Goal: Task Accomplishment & Management: Use online tool/utility

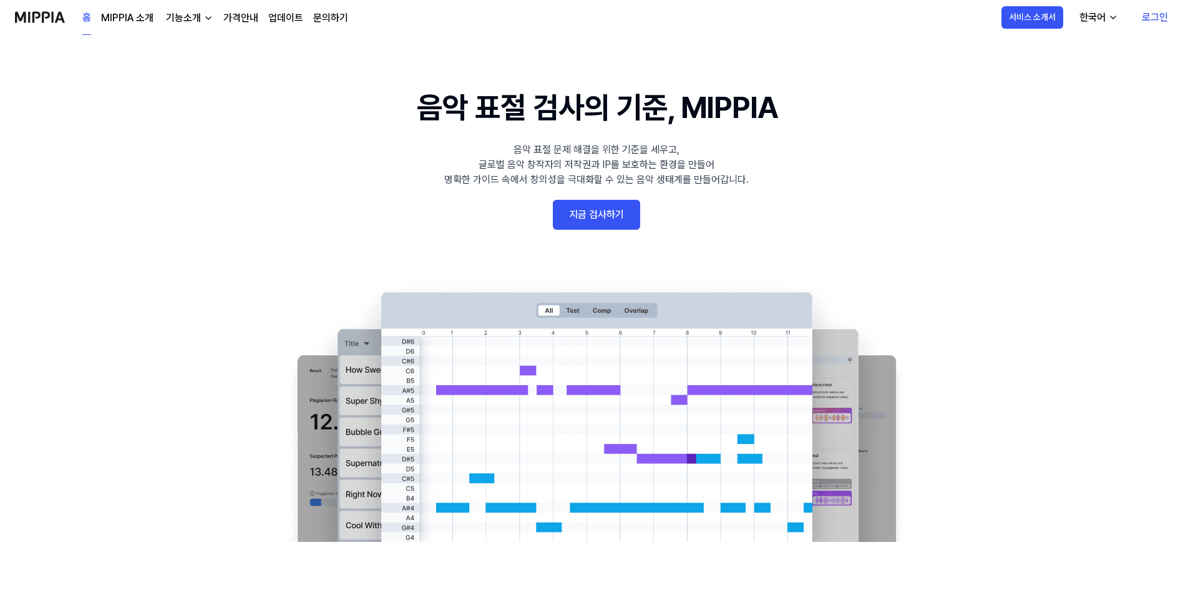
click at [573, 204] on link "지금 검사하기" at bounding box center [596, 215] width 87 height 30
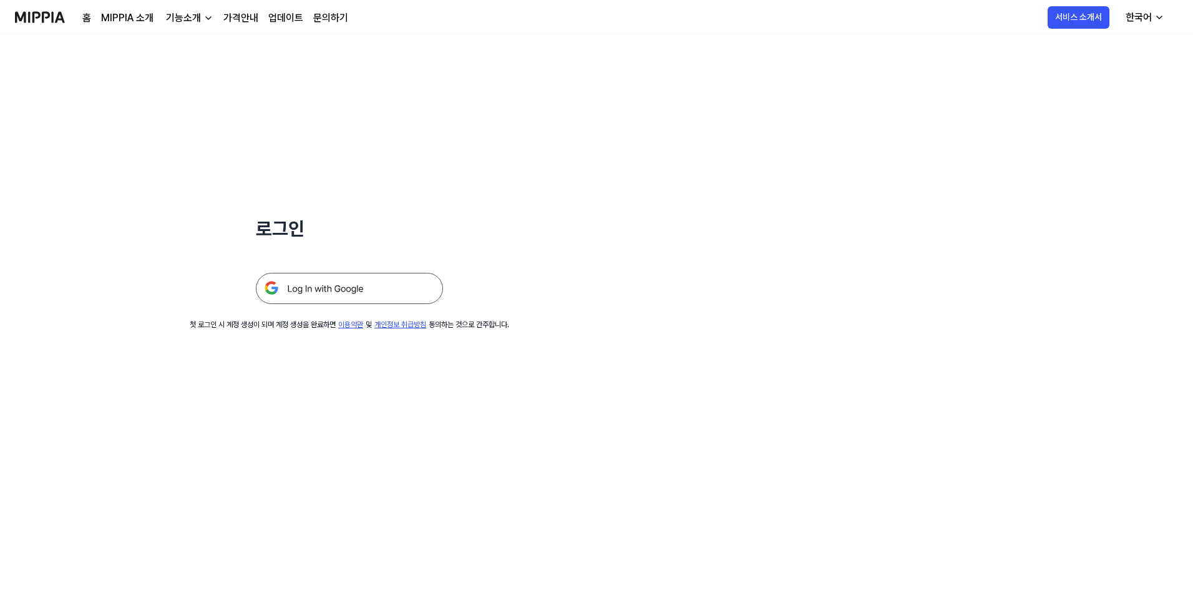
click at [370, 297] on img at bounding box center [349, 288] width 187 height 31
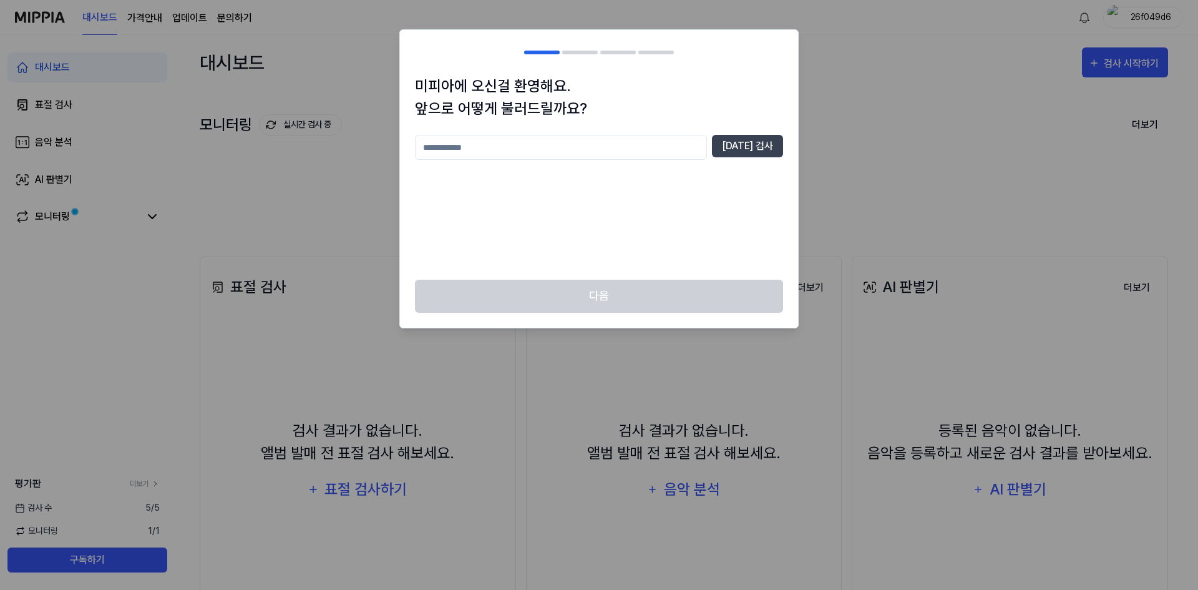
click at [623, 152] on input "text" at bounding box center [561, 147] width 292 height 25
type input "*"
type input "*****"
click at [774, 146] on button "[DATE] 검사" at bounding box center [747, 146] width 71 height 22
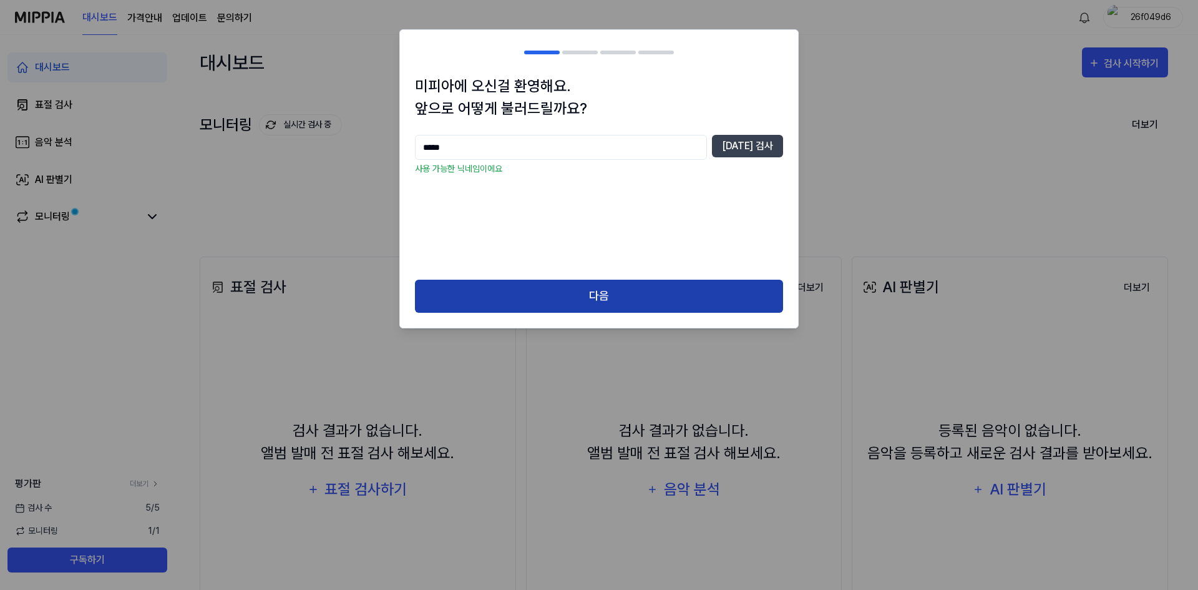
click at [623, 295] on button "다음" at bounding box center [599, 296] width 368 height 33
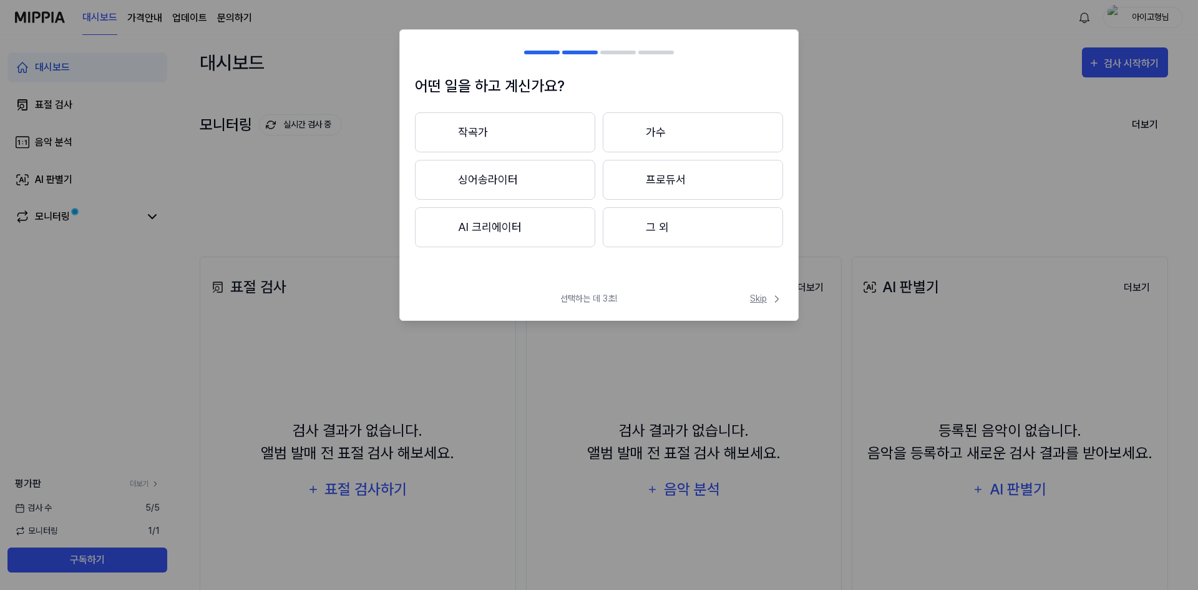
click at [770, 305] on span "Skip" at bounding box center [766, 298] width 33 height 13
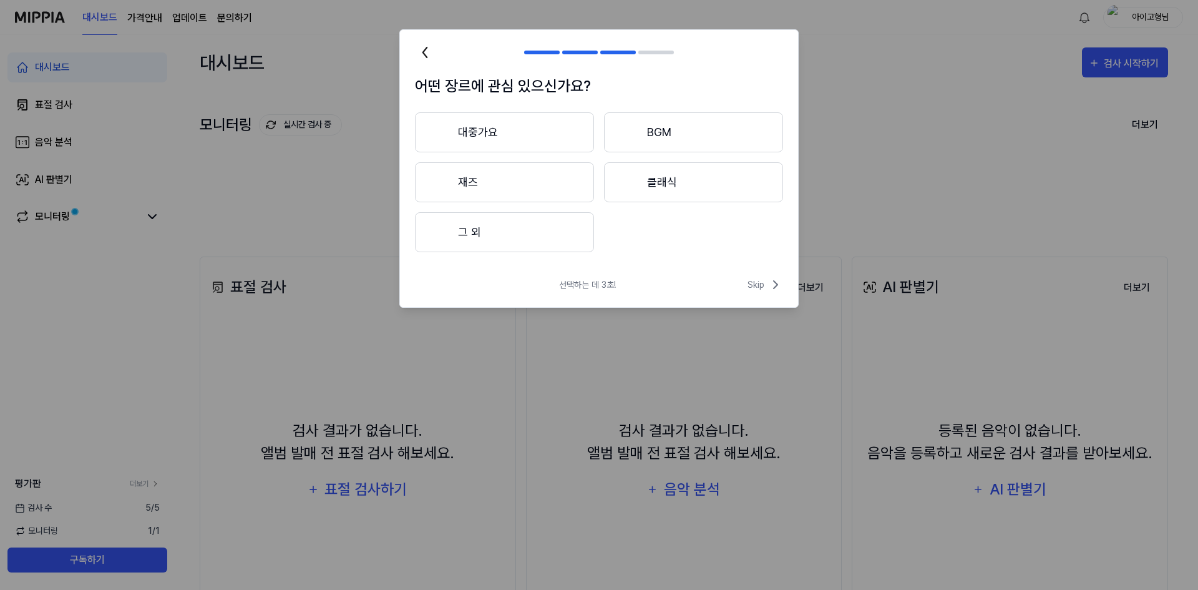
click at [543, 135] on button "대중가요" at bounding box center [504, 132] width 179 height 40
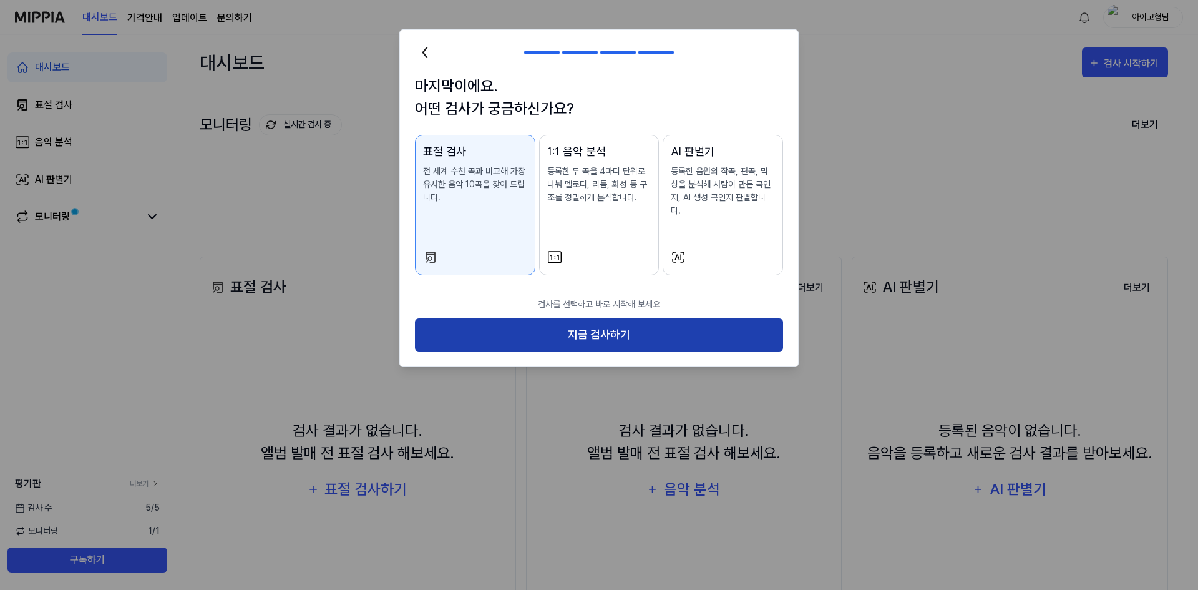
click at [626, 320] on button "지금 검사하기" at bounding box center [599, 334] width 368 height 33
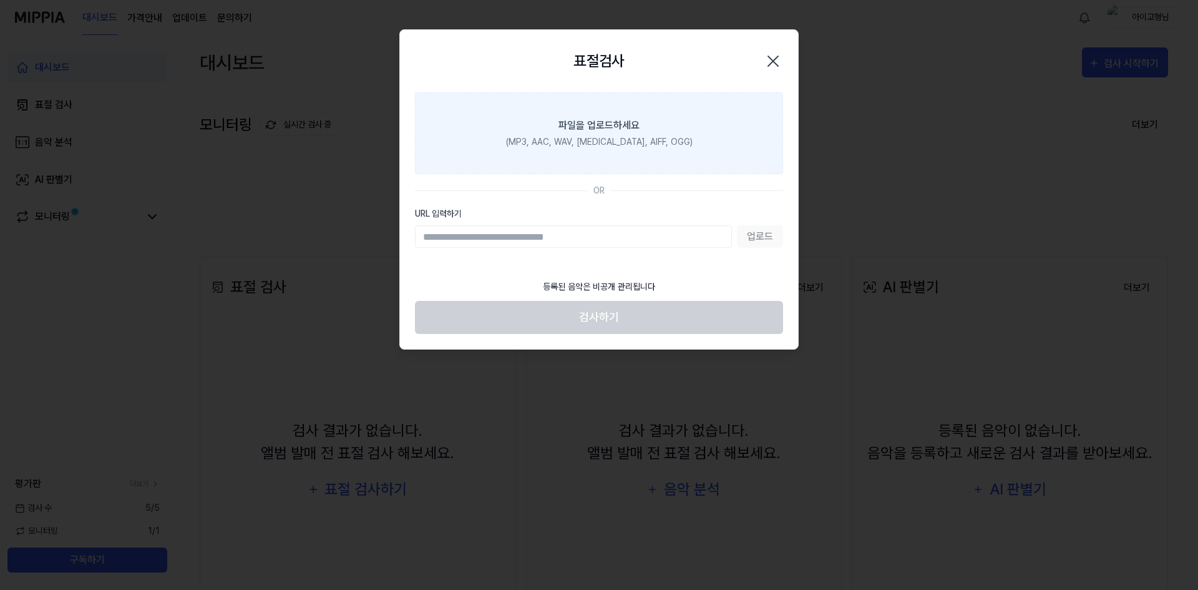
click at [636, 127] on div "파일을 업로드하세요" at bounding box center [598, 125] width 81 height 15
click at [0, 0] on input "파일을 업로드하세요 (MP3, AAC, WAV, [MEDICAL_DATA], AIFF, OGG)" at bounding box center [0, 0] width 0 height 0
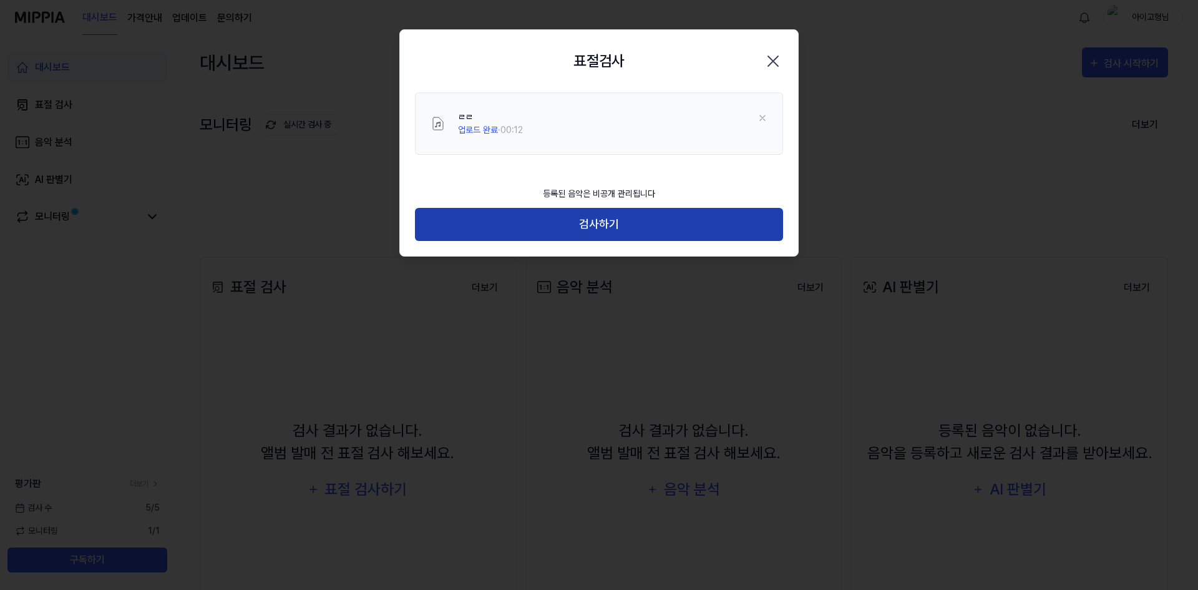
click at [551, 221] on button "검사하기" at bounding box center [599, 224] width 368 height 33
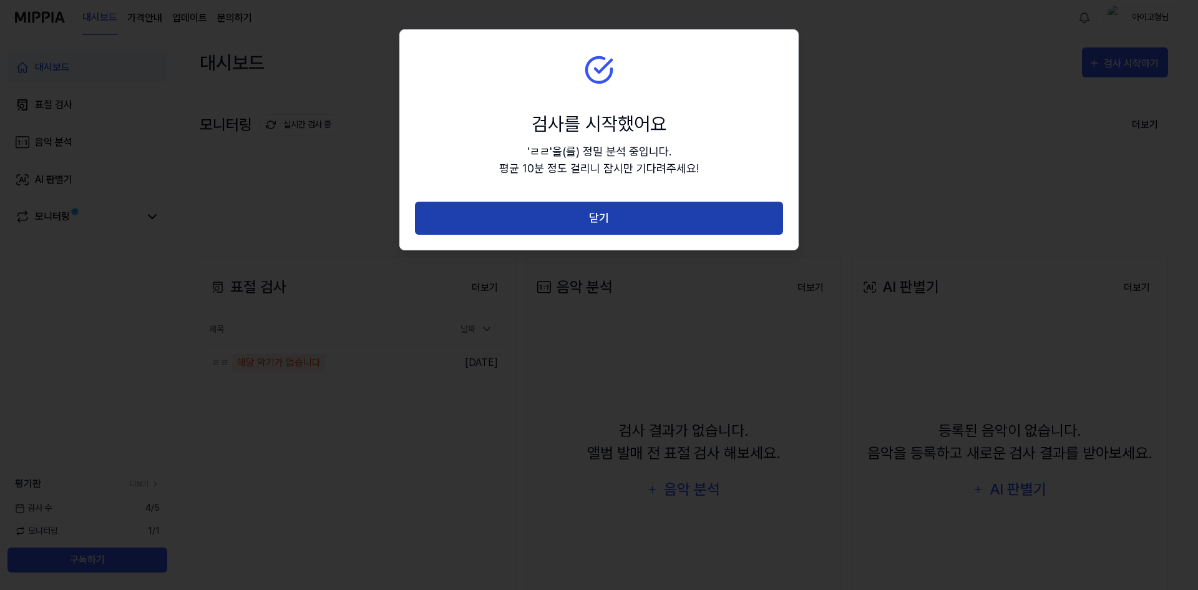
click at [654, 220] on button "닫기" at bounding box center [599, 218] width 368 height 33
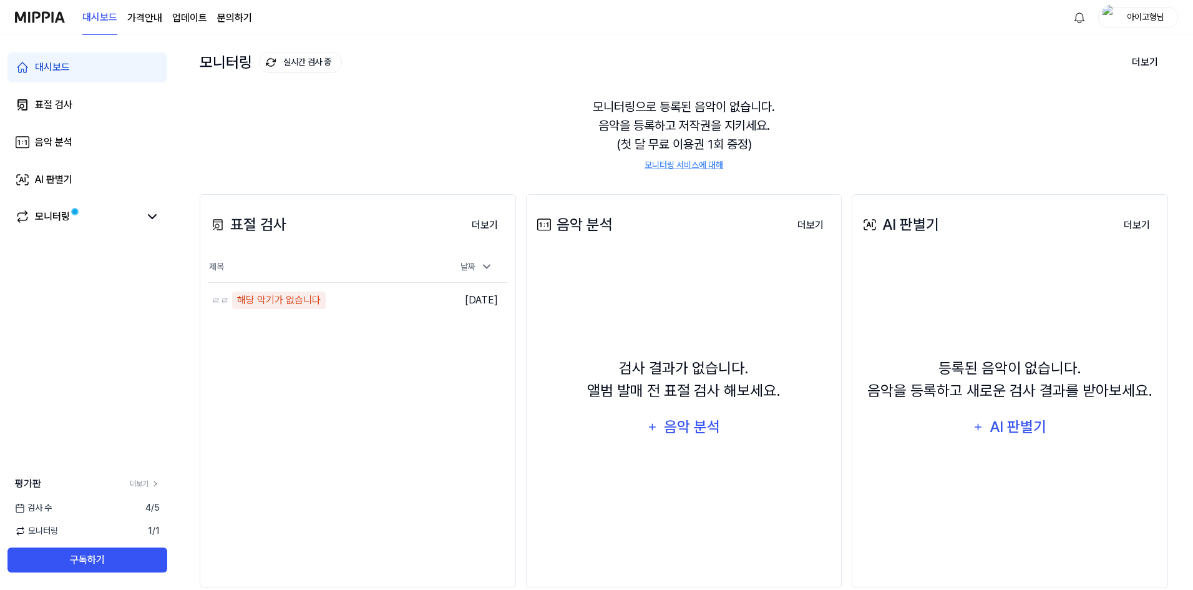
scroll to position [85, 0]
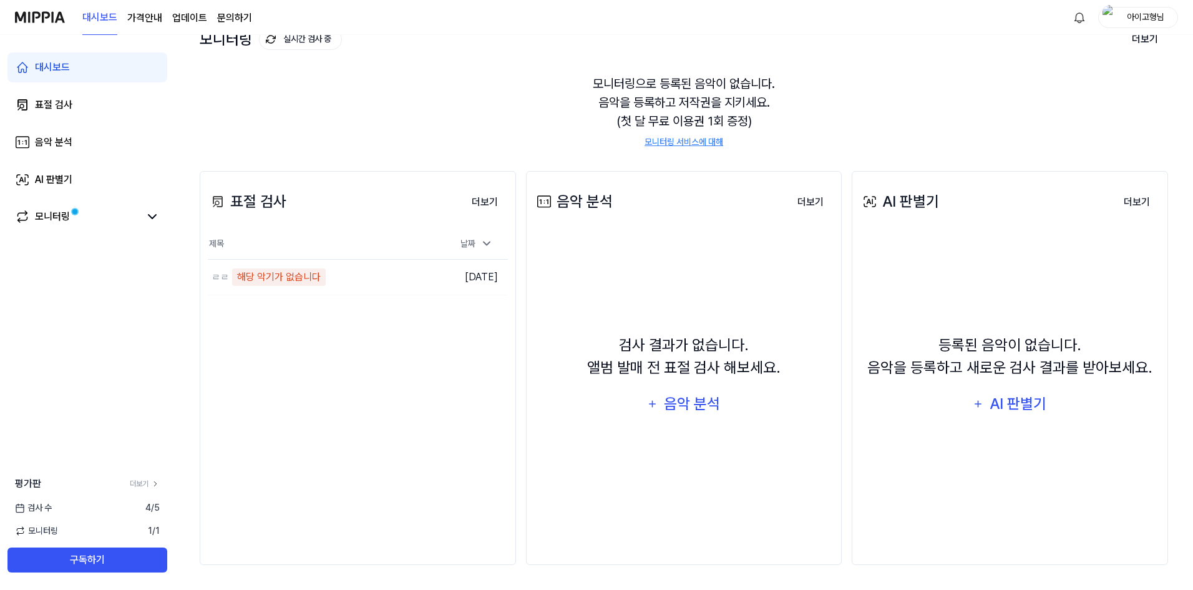
click at [70, 239] on div "대시보드 표절 검사 음악 분석 AI 판별기 모니터링" at bounding box center [87, 142] width 175 height 215
click at [91, 226] on div "모니터링" at bounding box center [87, 217] width 160 height 30
click at [160, 218] on div "모니터링" at bounding box center [87, 217] width 160 height 30
click at [156, 216] on icon at bounding box center [152, 216] width 15 height 15
click at [153, 484] on icon at bounding box center [155, 483] width 9 height 9
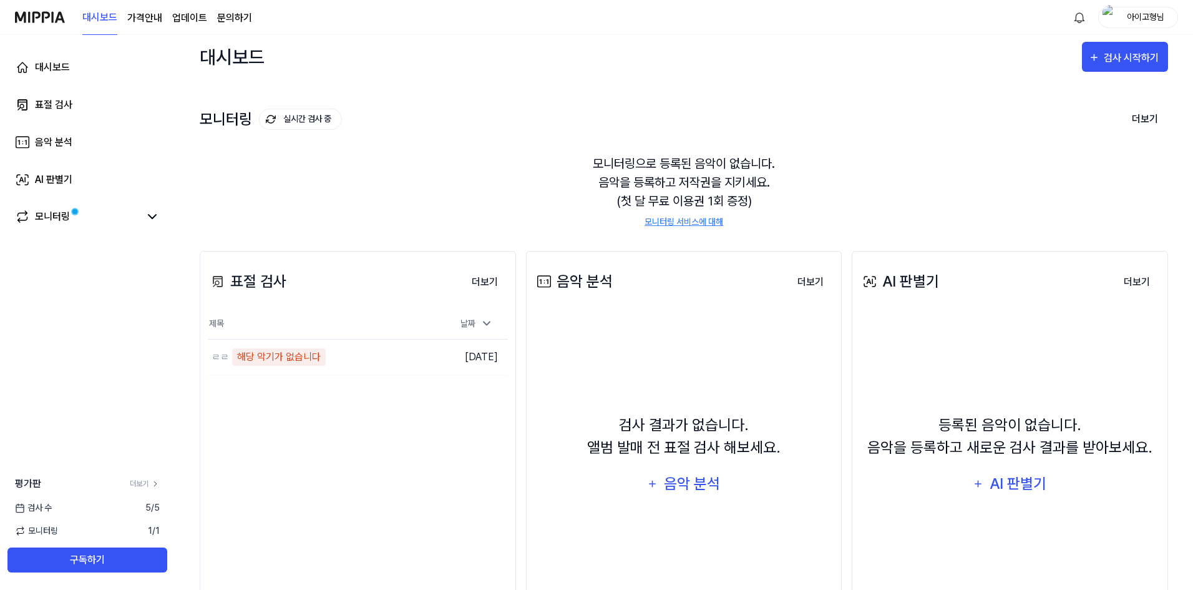
scroll to position [0, 0]
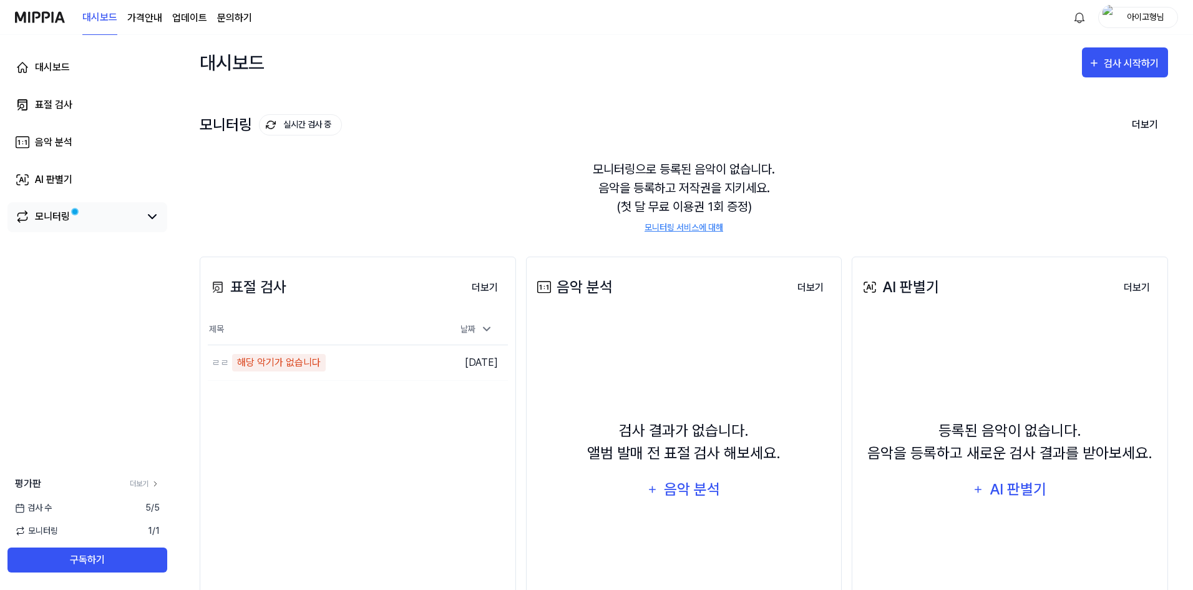
click at [54, 212] on div "모니터링" at bounding box center [52, 216] width 35 height 15
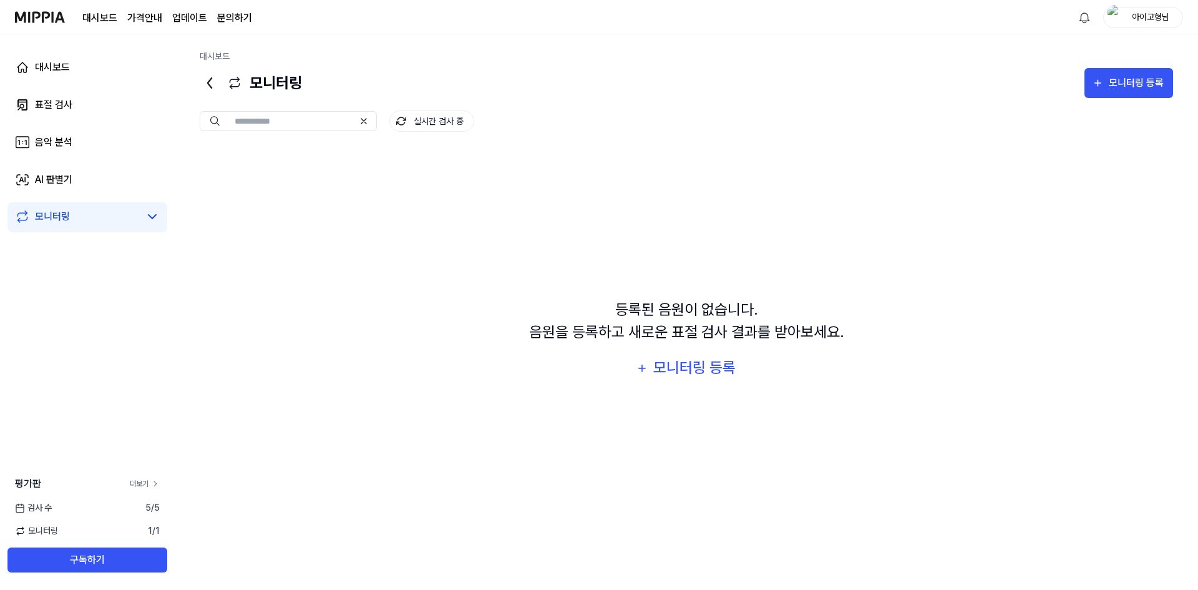
click at [140, 479] on link "더보기" at bounding box center [145, 483] width 30 height 11
click at [82, 150] on link "음악 분석" at bounding box center [87, 142] width 160 height 30
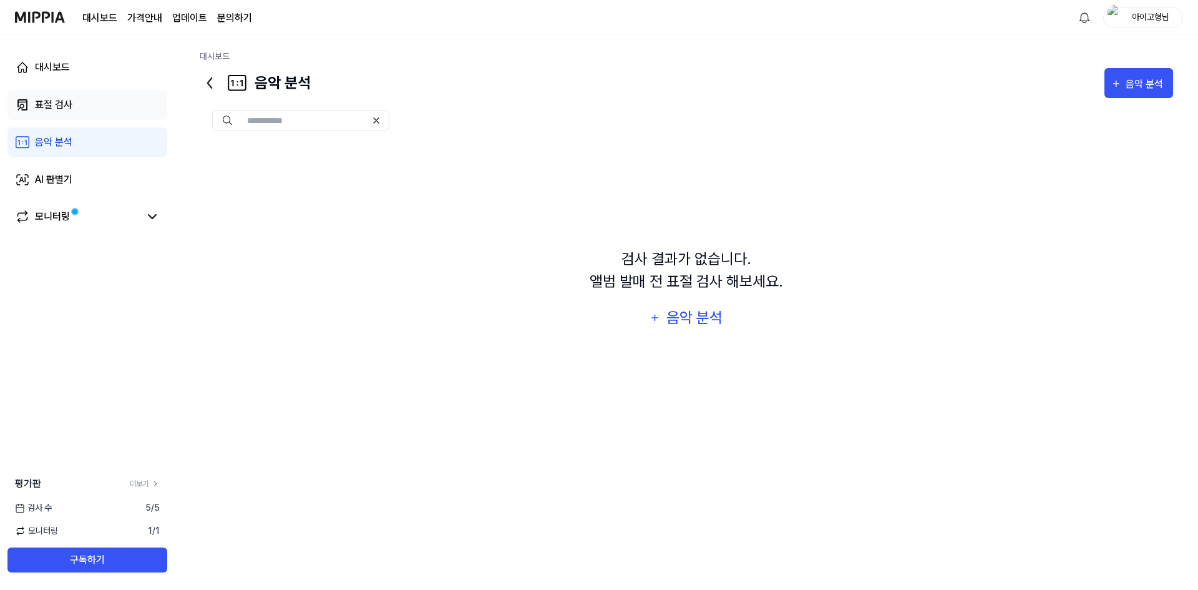
click at [98, 111] on link "표절 검사" at bounding box center [87, 105] width 160 height 30
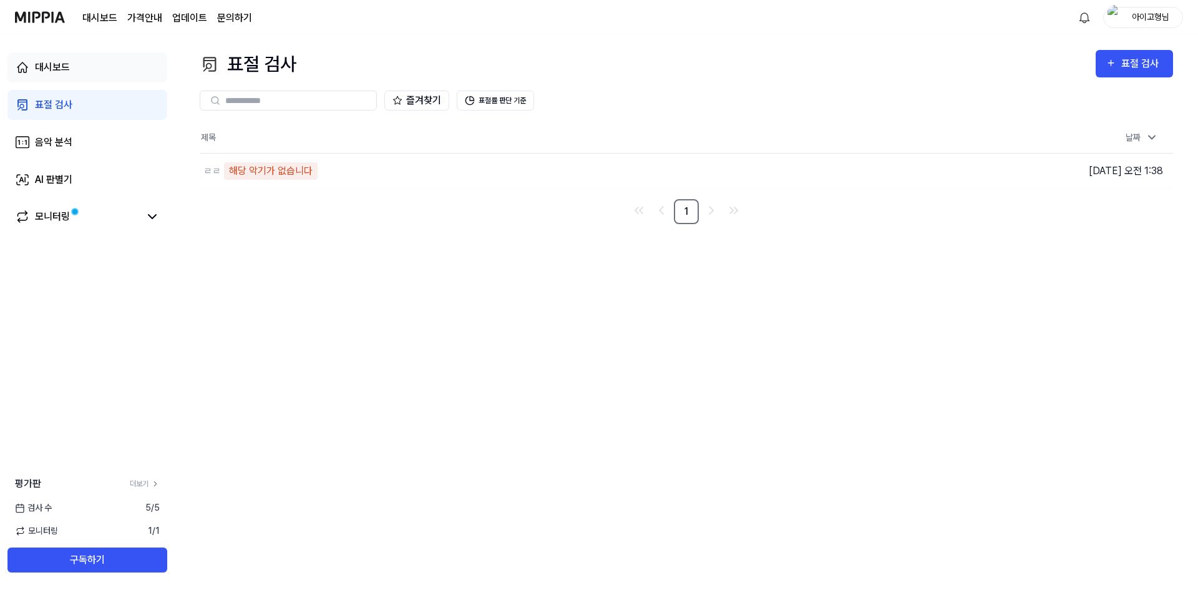
click at [114, 79] on link "대시보드" at bounding box center [87, 67] width 160 height 30
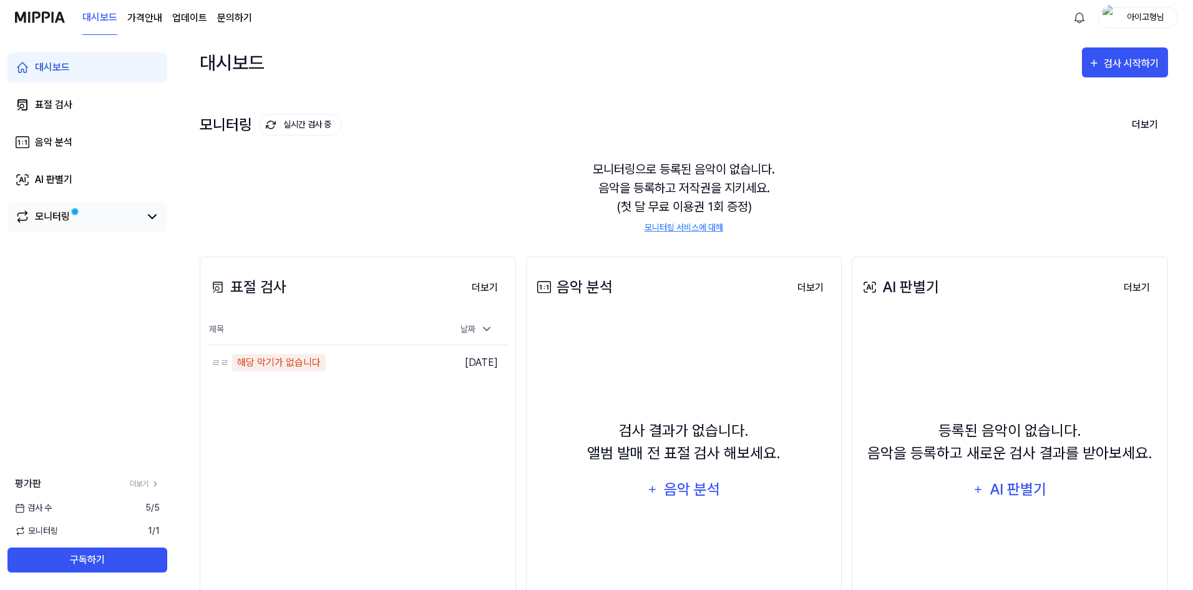
click at [102, 210] on link "모니터링" at bounding box center [77, 216] width 125 height 15
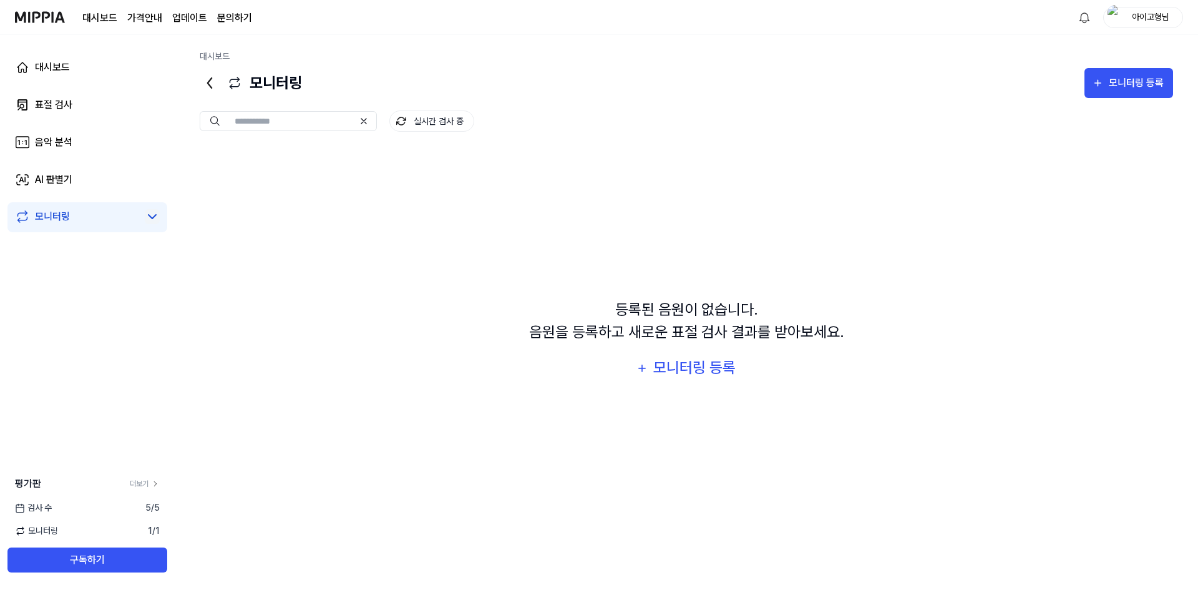
click at [153, 218] on icon at bounding box center [151, 217] width 7 height 4
click at [153, 218] on icon at bounding box center [152, 216] width 15 height 15
click at [78, 185] on link "AI 판별기" at bounding box center [87, 180] width 160 height 30
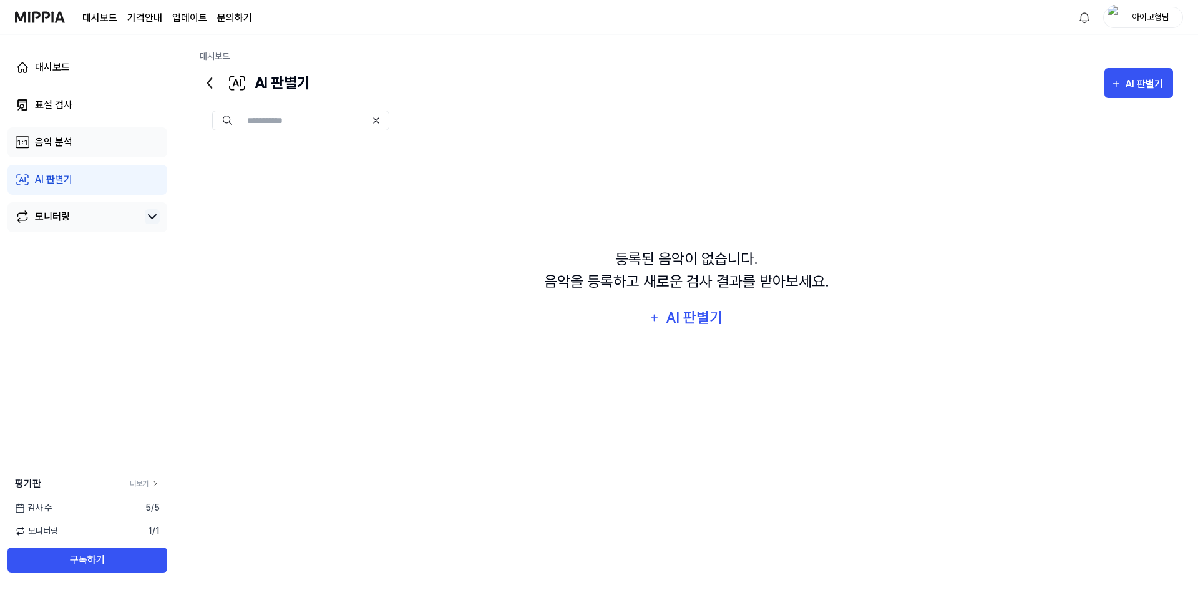
click at [81, 147] on link "음악 분석" at bounding box center [87, 142] width 160 height 30
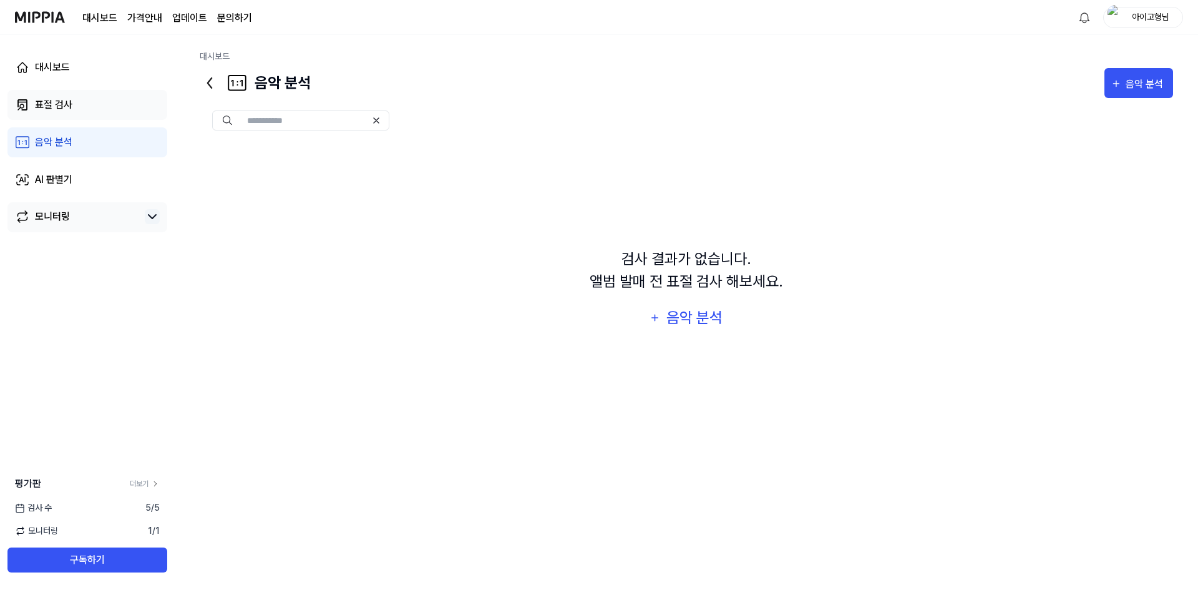
click at [74, 103] on link "표절 검사" at bounding box center [87, 105] width 160 height 30
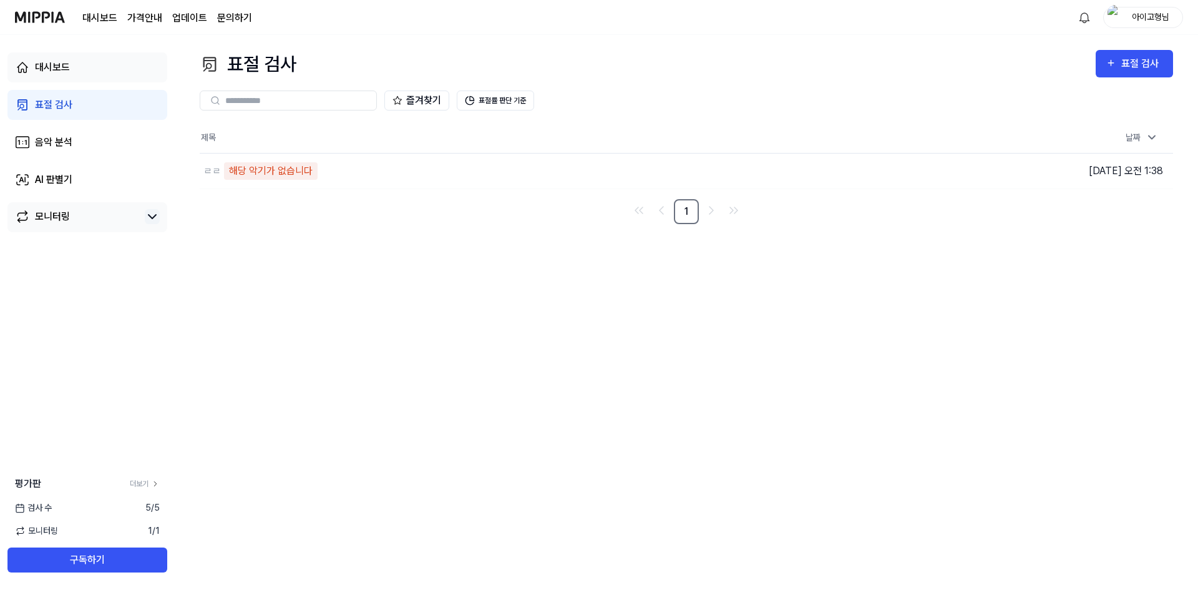
click at [102, 80] on link "대시보드" at bounding box center [87, 67] width 160 height 30
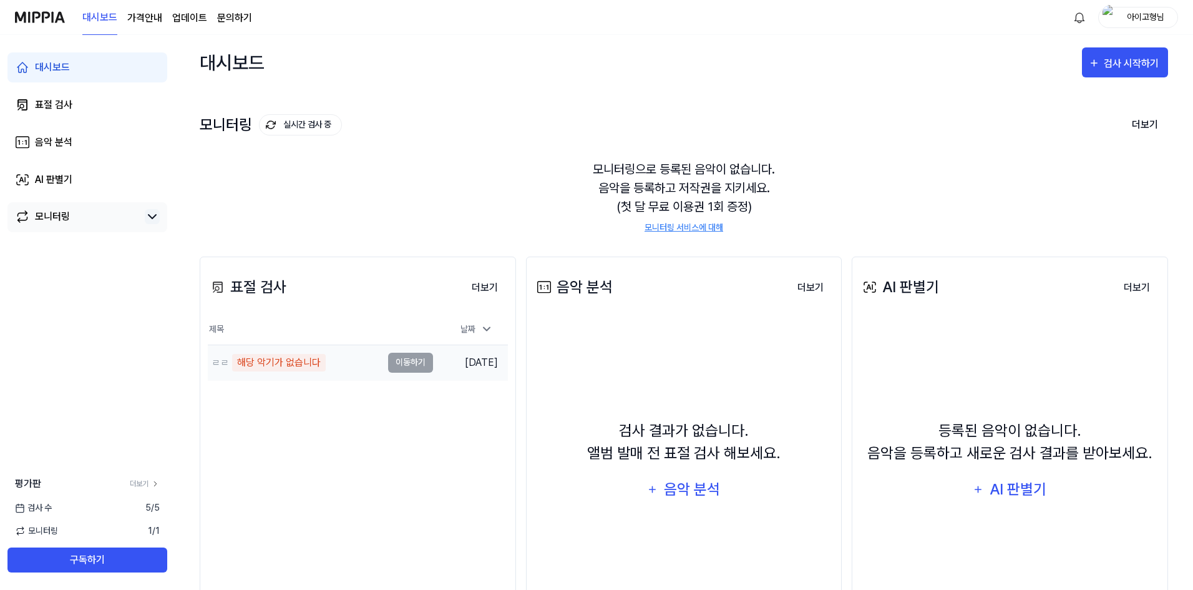
click at [274, 357] on div "해당 악기가 없습니다" at bounding box center [279, 362] width 94 height 17
drag, startPoint x: 273, startPoint y: 361, endPoint x: 356, endPoint y: 323, distance: 91.6
click at [356, 323] on table "제목 날짜 ㄹㄹ 해당 악기가 없습니다 이동하기 [DATE]" at bounding box center [358, 347] width 300 height 66
click at [356, 323] on th "제목" at bounding box center [320, 329] width 225 height 30
drag, startPoint x: 284, startPoint y: 364, endPoint x: 284, endPoint y: 405, distance: 41.2
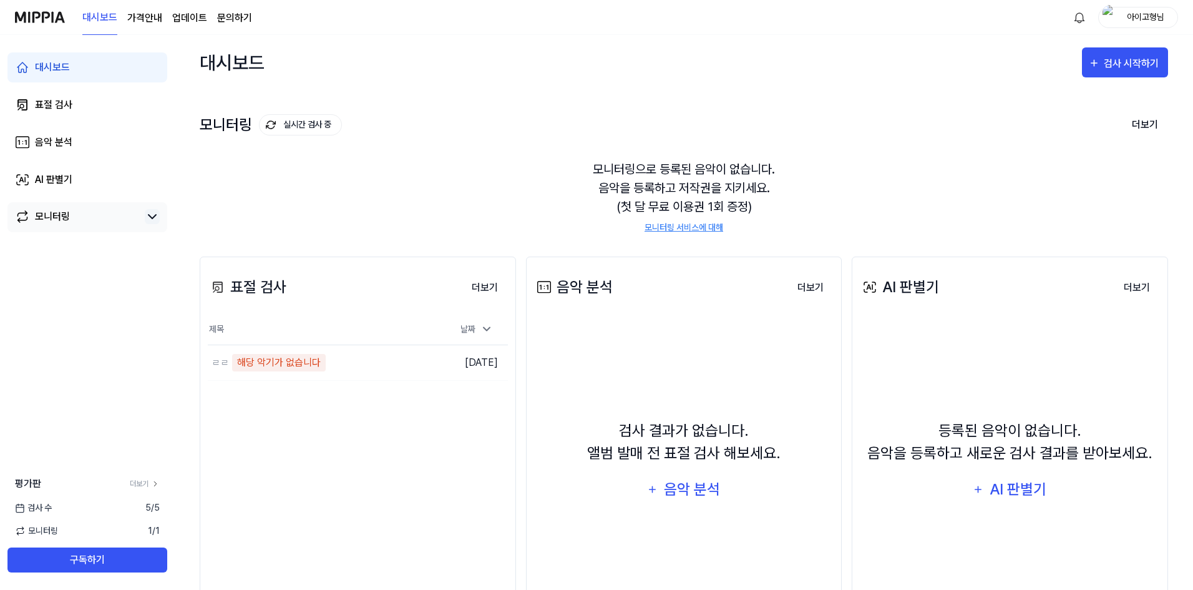
click at [284, 405] on div "표절 검사 더보기 표절 검사 제목 날짜 ㄹㄹ 해당 악기가 없습니다 이동하기 [DATE] 더보기" at bounding box center [358, 453] width 316 height 394
click at [667, 226] on link "모니터링 서비스에 대해" at bounding box center [683, 227] width 79 height 13
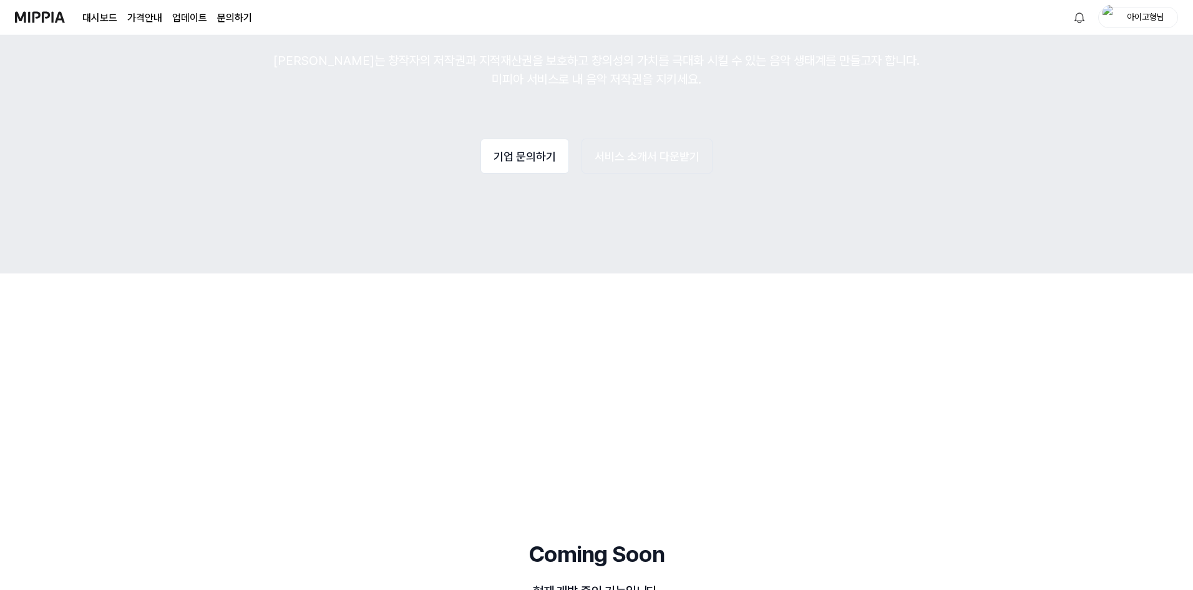
scroll to position [1541, 0]
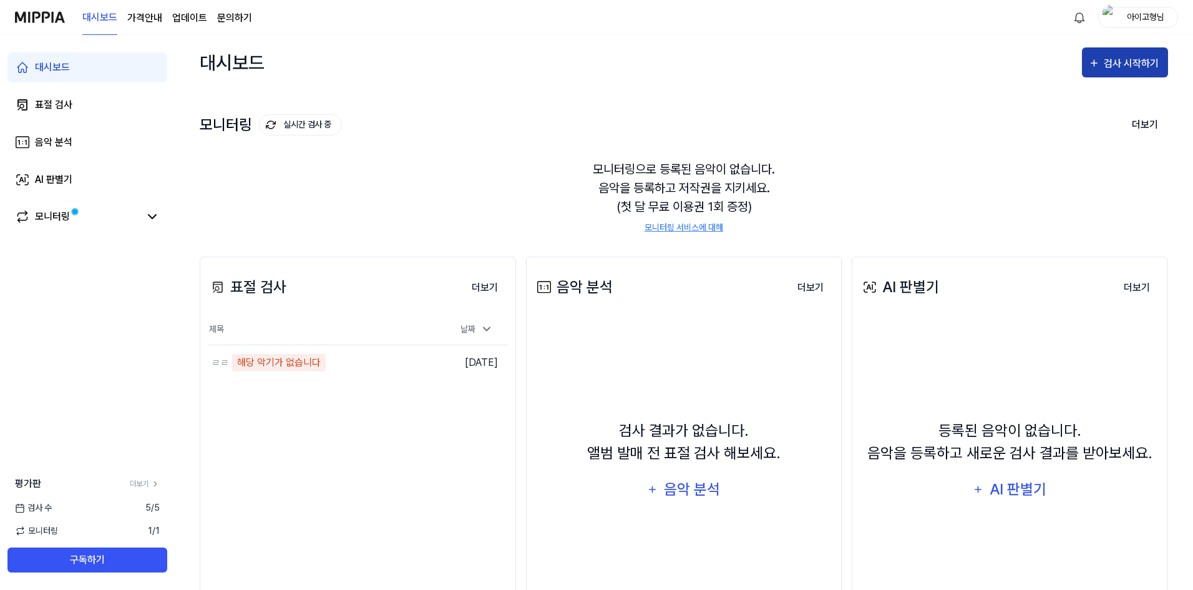
click at [1100, 66] on icon "button" at bounding box center [1094, 63] width 12 height 15
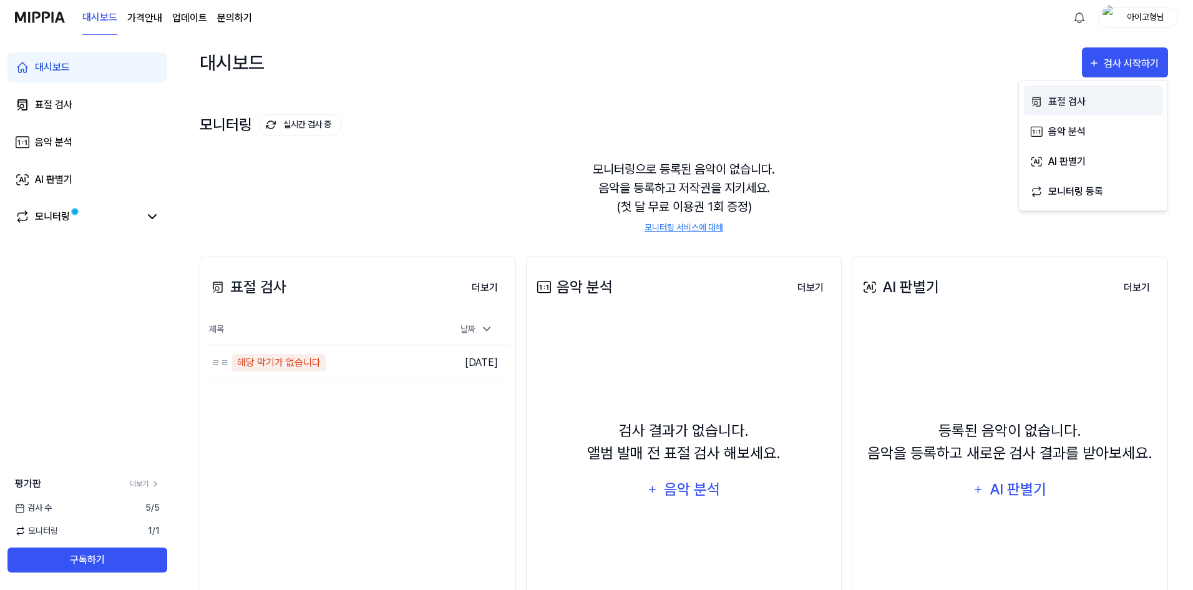
click at [1083, 107] on div "표절 검사" at bounding box center [1102, 102] width 109 height 16
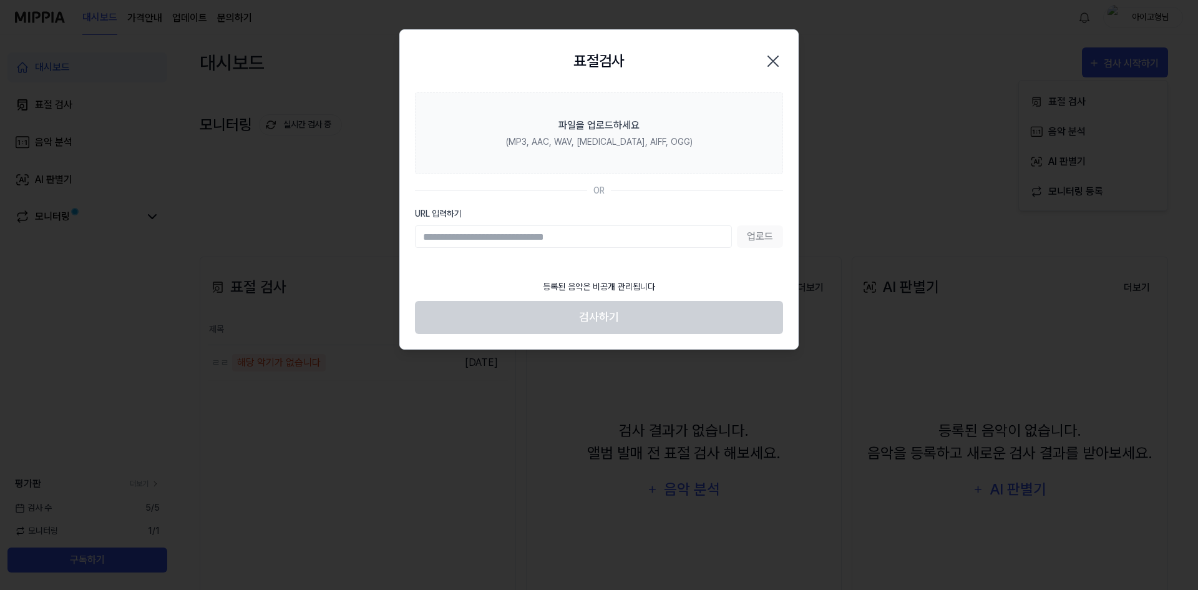
click at [756, 59] on div "표절검사 닫기" at bounding box center [599, 61] width 368 height 32
click at [776, 64] on icon "button" at bounding box center [773, 61] width 10 height 10
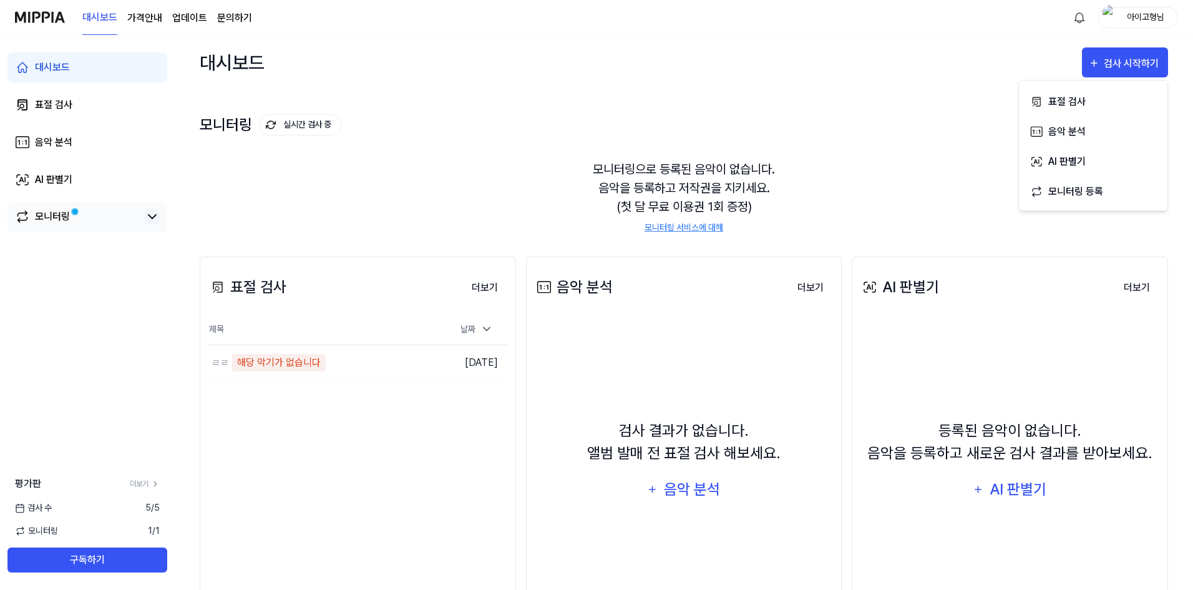
click at [153, 220] on icon at bounding box center [152, 216] width 15 height 15
click at [87, 220] on link "모니터링" at bounding box center [77, 216] width 125 height 15
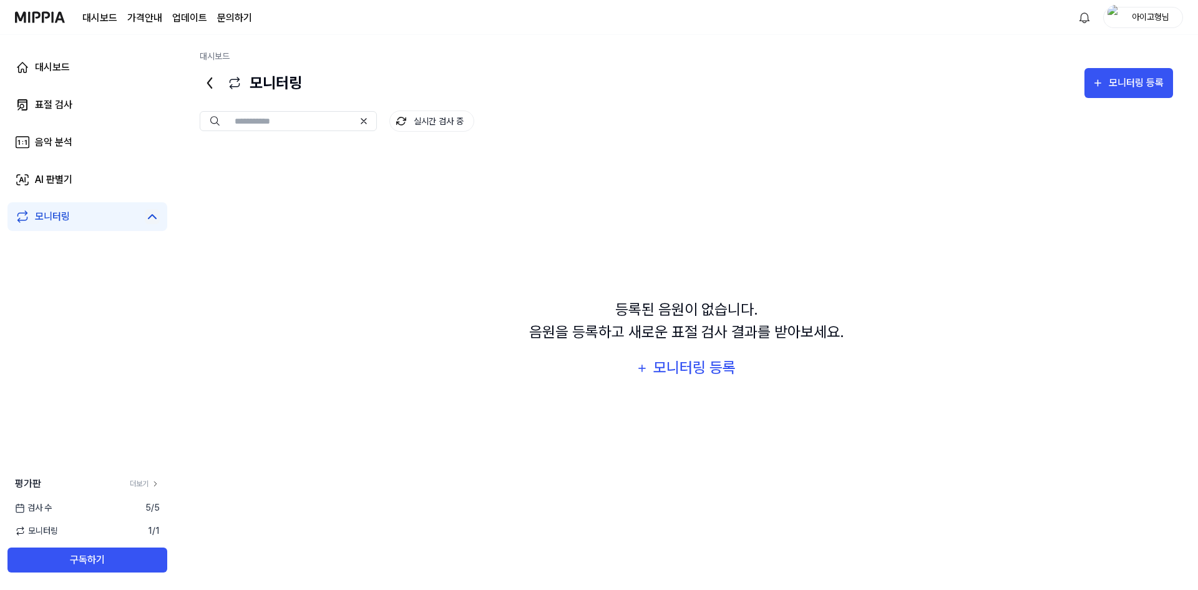
click at [144, 221] on div "모니터링" at bounding box center [87, 216] width 145 height 15
click at [66, 69] on div "대시보드" at bounding box center [52, 67] width 35 height 15
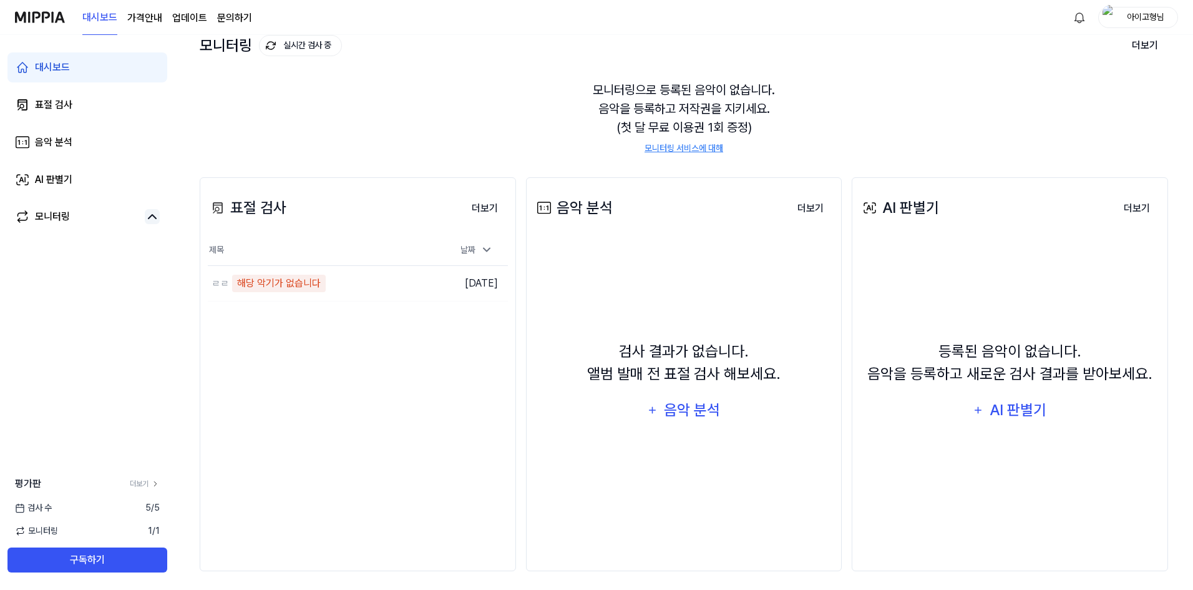
scroll to position [85, 0]
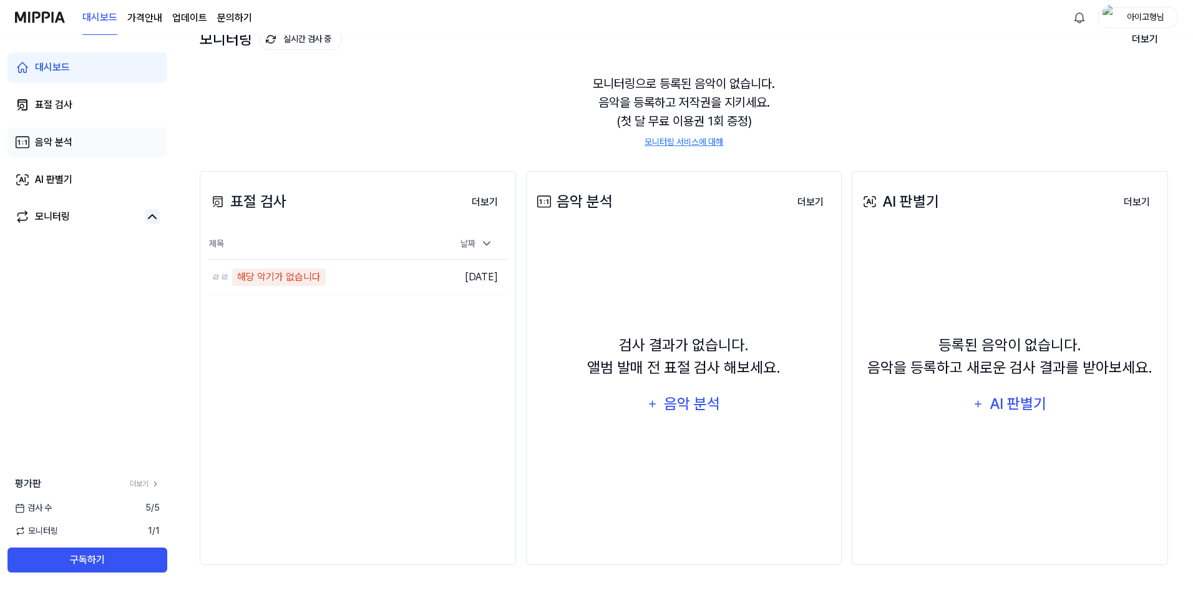
click at [102, 155] on link "음악 분석" at bounding box center [87, 142] width 160 height 30
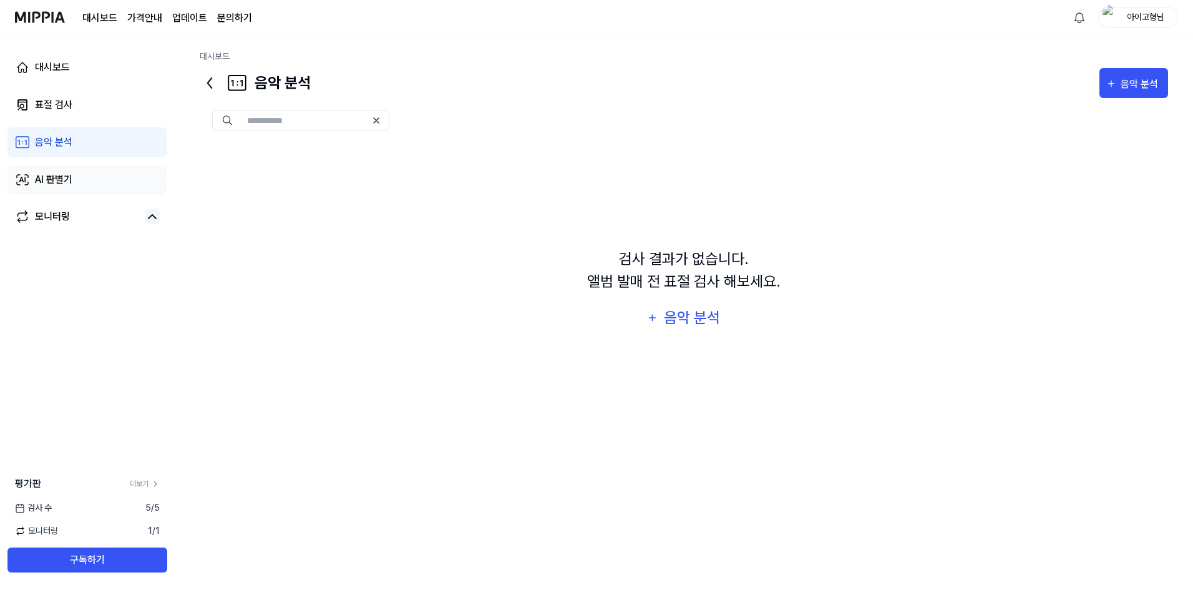
scroll to position [0, 0]
click at [104, 175] on link "AI 판별기" at bounding box center [87, 180] width 160 height 30
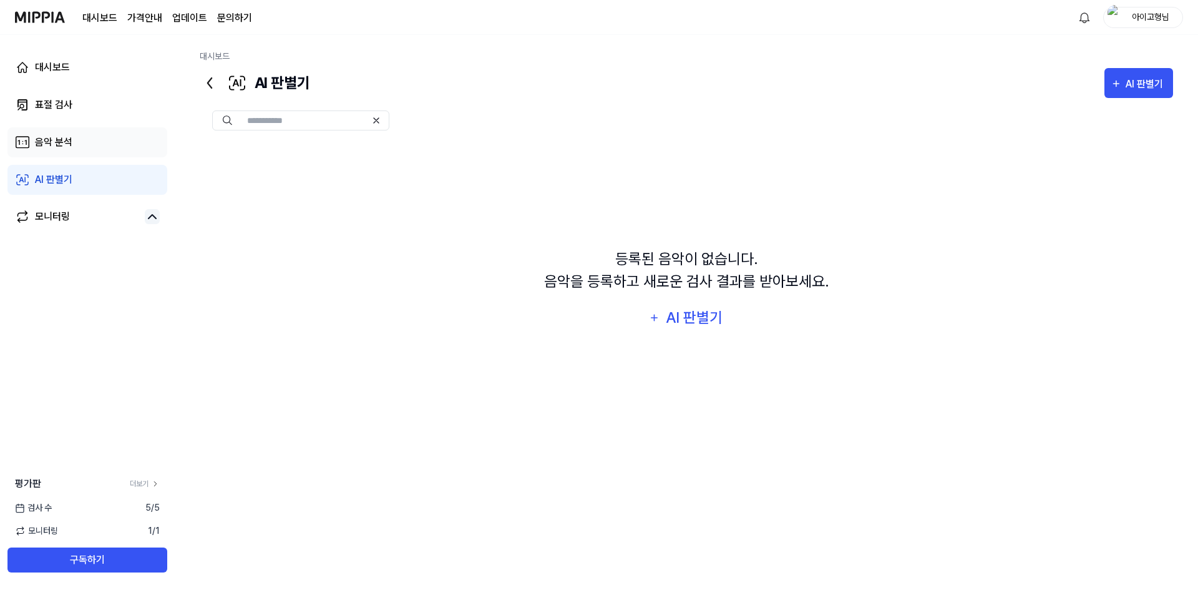
click at [90, 139] on link "음악 분석" at bounding box center [87, 142] width 160 height 30
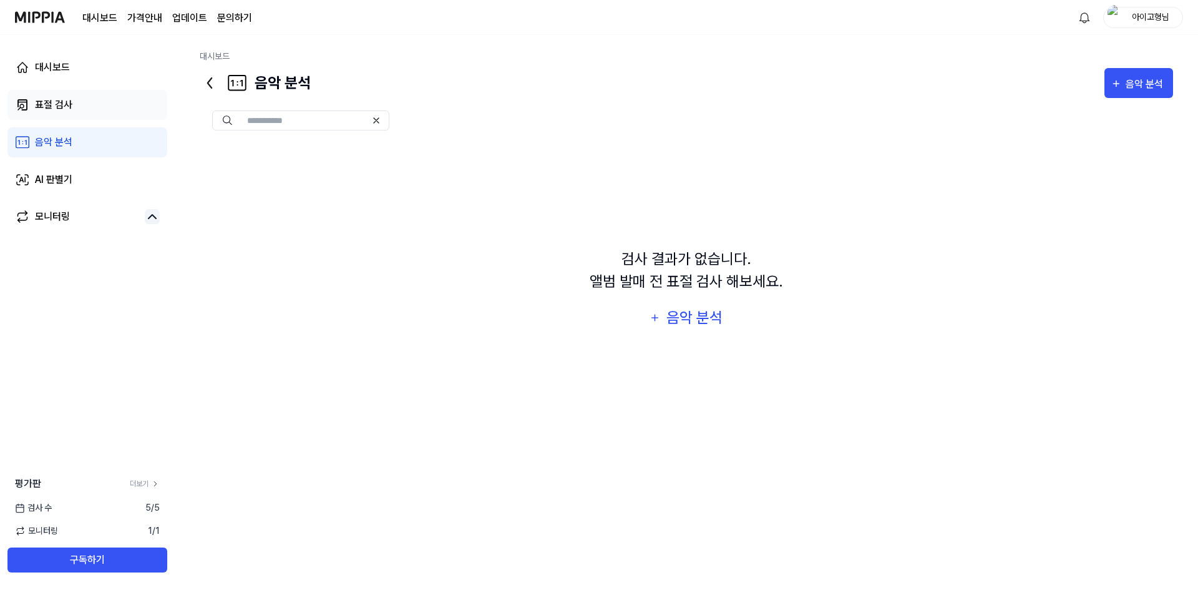
click at [82, 105] on link "표절 검사" at bounding box center [87, 105] width 160 height 30
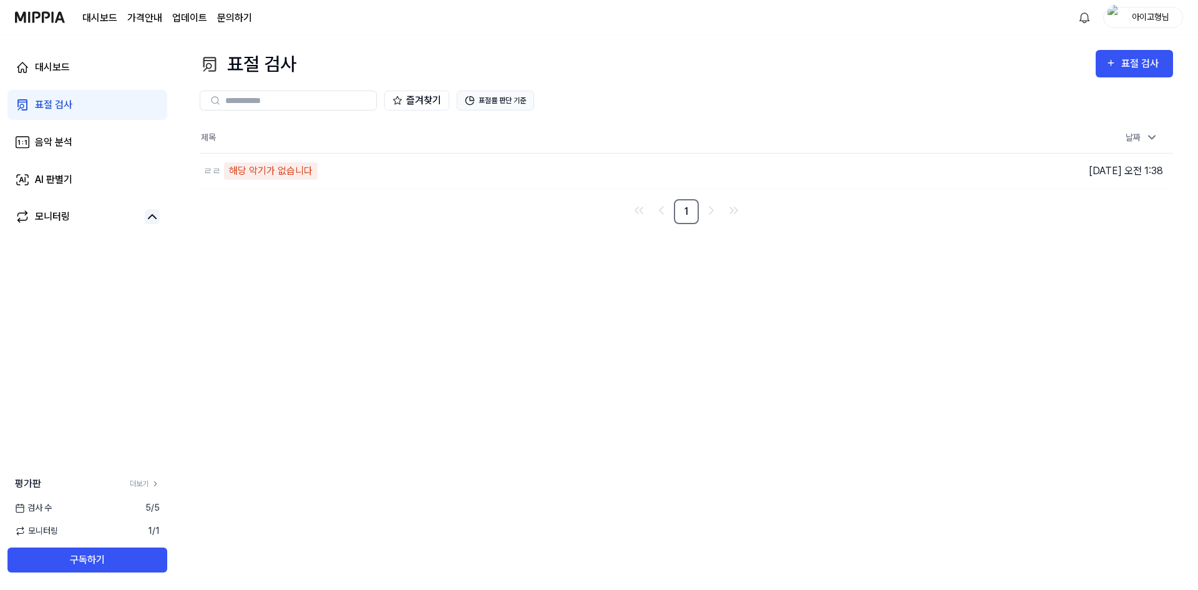
click at [527, 102] on button "표절률 판단 기준" at bounding box center [495, 100] width 77 height 20
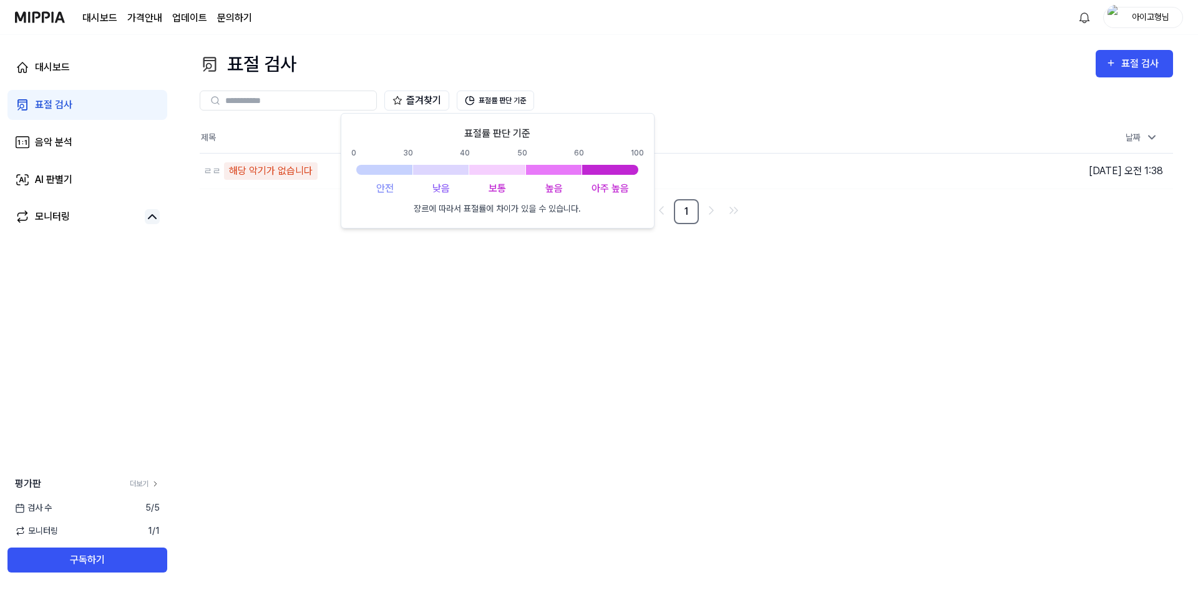
click at [458, 226] on div "표절률 판단 기준 0 30 40 50 60 100 안전 낮음 보통 높음 아주 높음 장르에 따라서 표절률에 차이가 있을 수 있습니다." at bounding box center [498, 170] width 314 height 115
drag, startPoint x: 548, startPoint y: 216, endPoint x: 556, endPoint y: 274, distance: 58.0
click at [548, 218] on div "표절률 판단 기준 0 30 40 50 60 100 안전 낮음 보통 높음 아주 높음 장르에 따라서 표절률에 차이가 있을 수 있습니다." at bounding box center [498, 170] width 314 height 115
click at [556, 281] on div "표절 검사 표절 검사 표절 검사 음악 분석 AI 판별기 즐겨찾기 표절률 판단 기준 제목 날짜 ㄹㄹ 해당 악기가 없습니다 이동하기 [DATE] …" at bounding box center [686, 312] width 1023 height 555
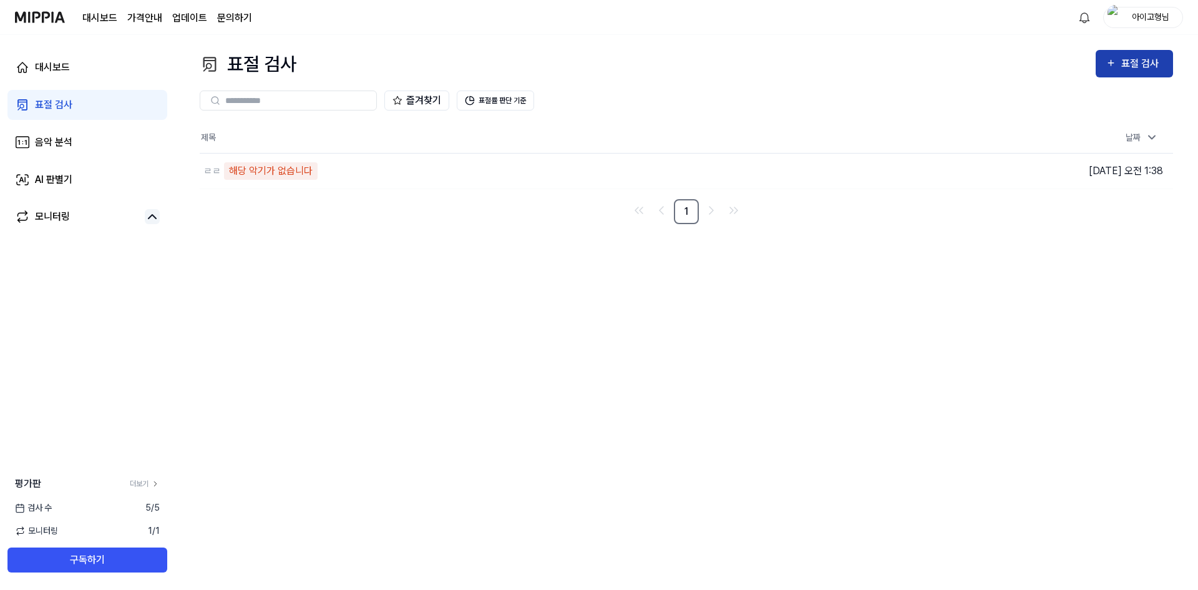
click at [1101, 76] on button "표절 검사" at bounding box center [1134, 63] width 77 height 27
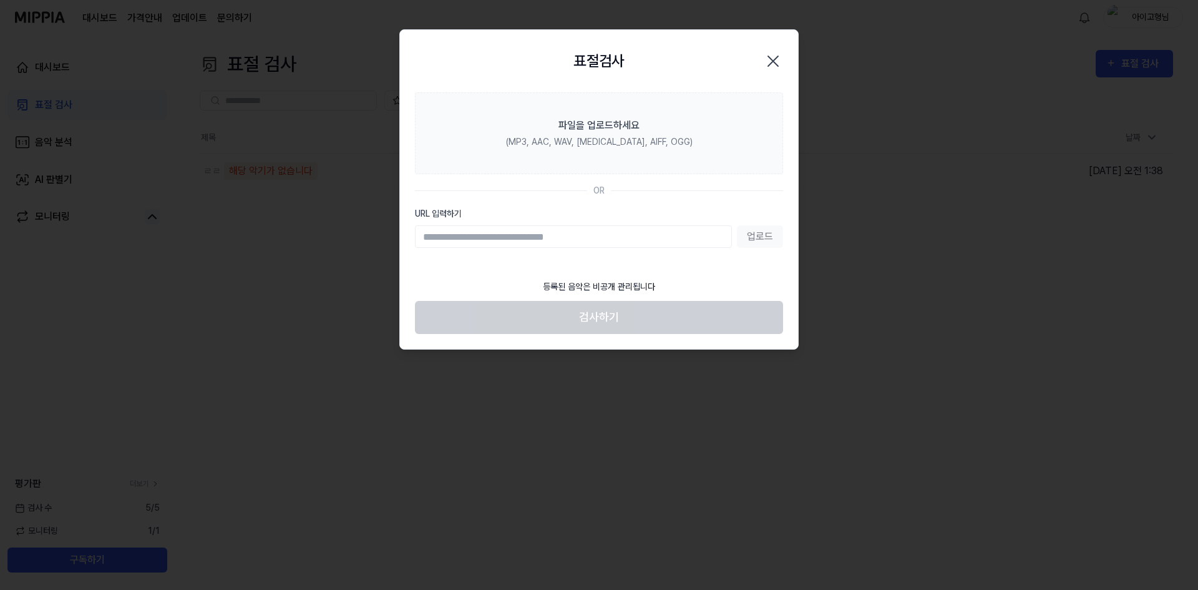
click at [771, 56] on icon "button" at bounding box center [773, 61] width 20 height 20
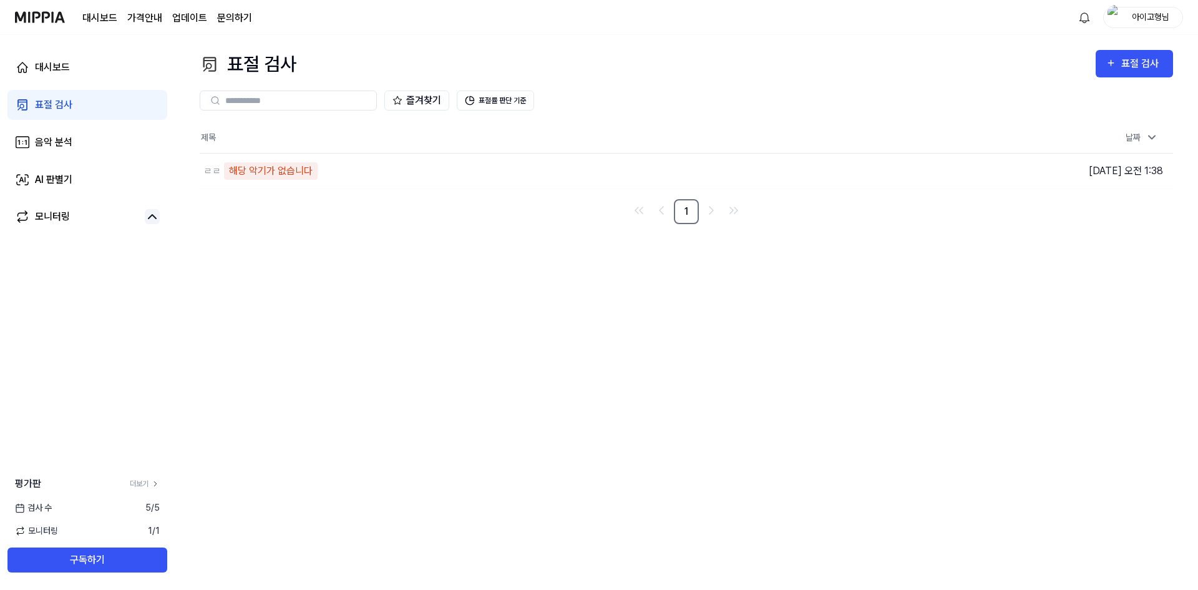
click at [134, 507] on div "검사 [DATE]" at bounding box center [87, 507] width 175 height 13
click at [73, 59] on link "대시보드" at bounding box center [87, 67] width 160 height 30
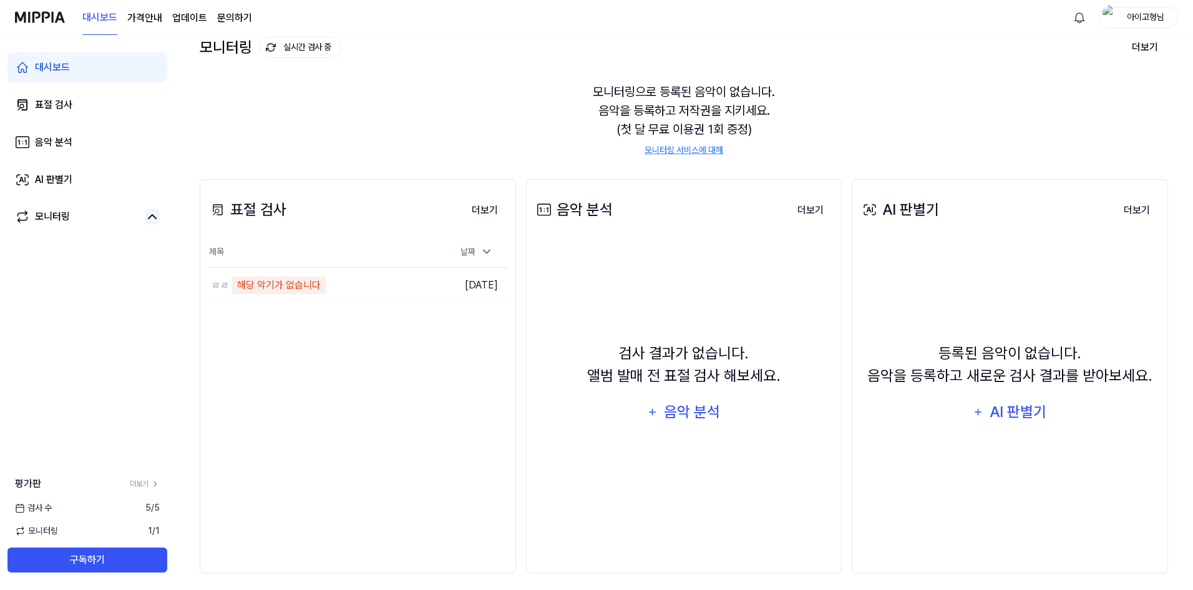
scroll to position [85, 0]
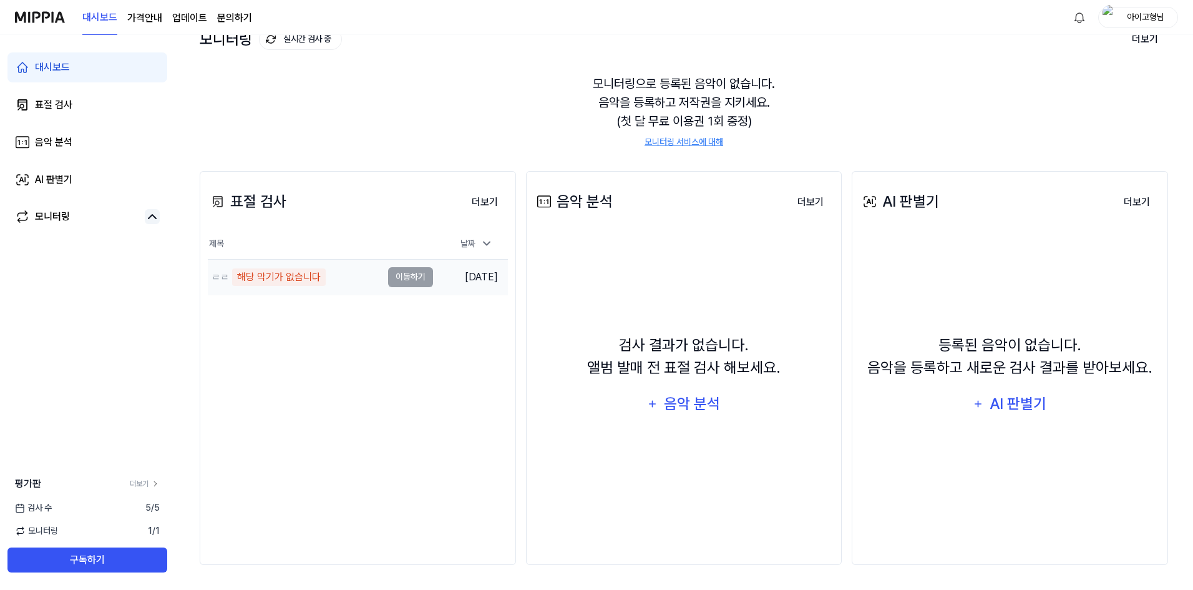
click at [408, 275] on td "ㄹㄹ 해당 악기가 없습니다 이동하기" at bounding box center [320, 277] width 225 height 35
click at [404, 281] on td "ㄹㄹ 해당 악기가 없습니다 이동하기" at bounding box center [320, 277] width 225 height 35
click at [265, 276] on div "해당 악기가 없습니다" at bounding box center [279, 276] width 94 height 17
click at [134, 20] on page\) "가격안내" at bounding box center [144, 18] width 35 height 15
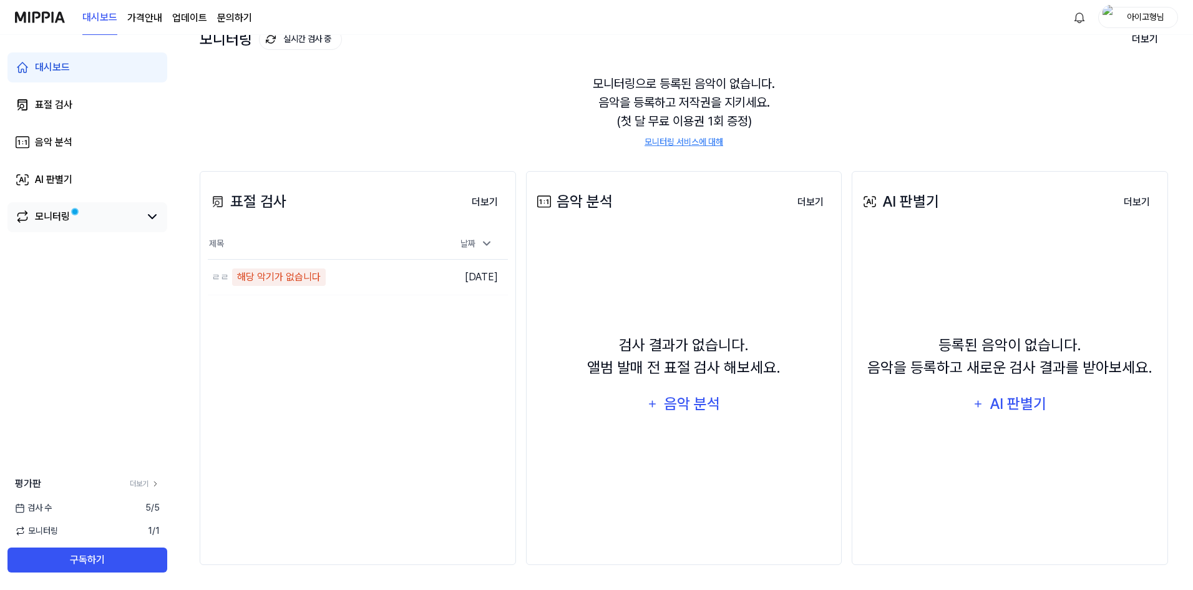
click at [90, 220] on link "모니터링" at bounding box center [77, 216] width 125 height 15
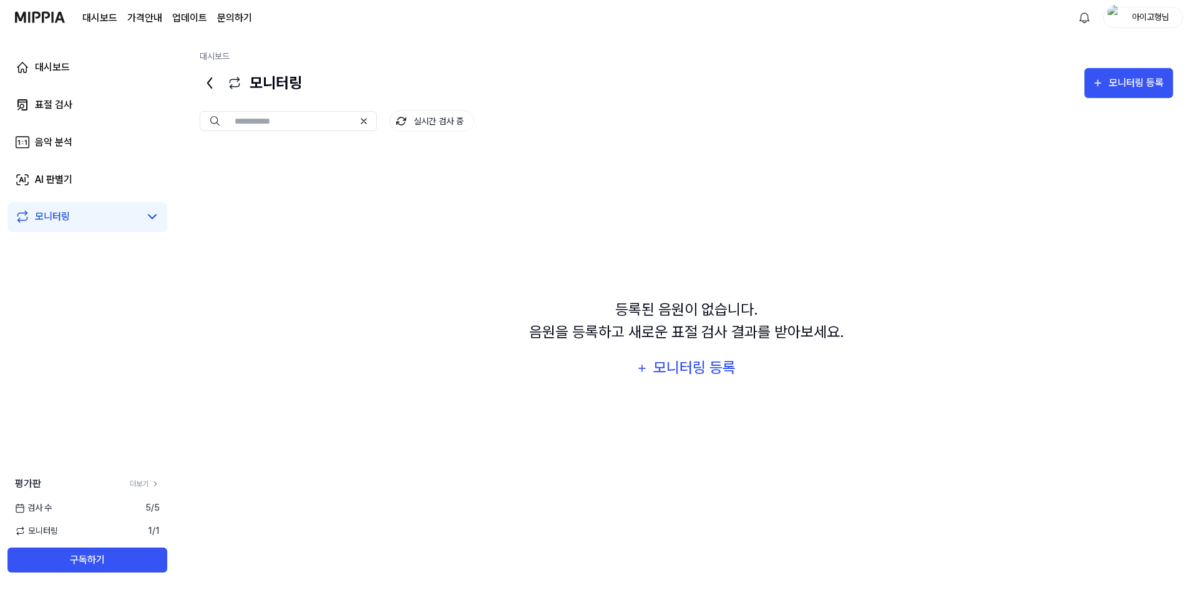
click at [26, 210] on icon at bounding box center [22, 216] width 15 height 15
click at [86, 63] on link "대시보드" at bounding box center [87, 67] width 160 height 30
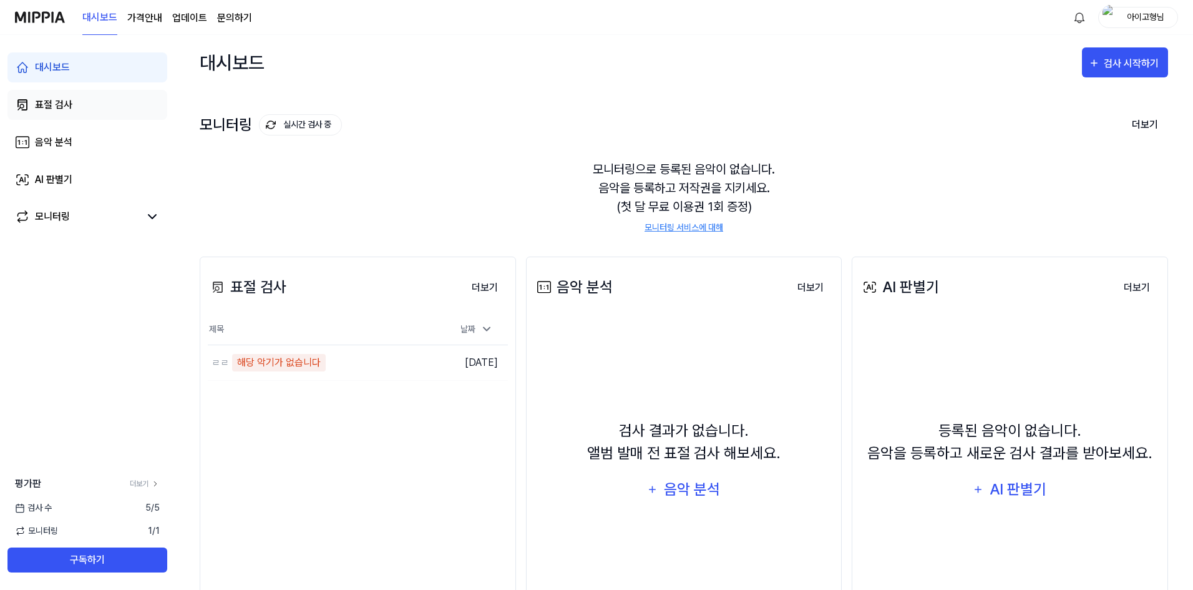
click at [86, 105] on link "표절 검사" at bounding box center [87, 105] width 160 height 30
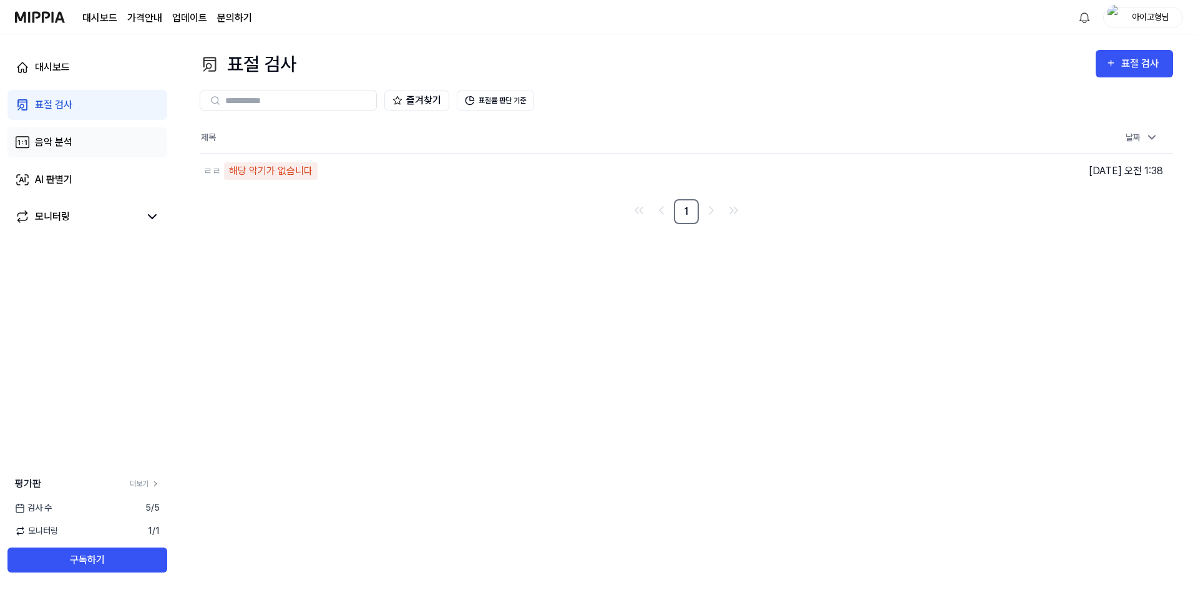
click at [78, 140] on link "음악 분석" at bounding box center [87, 142] width 160 height 30
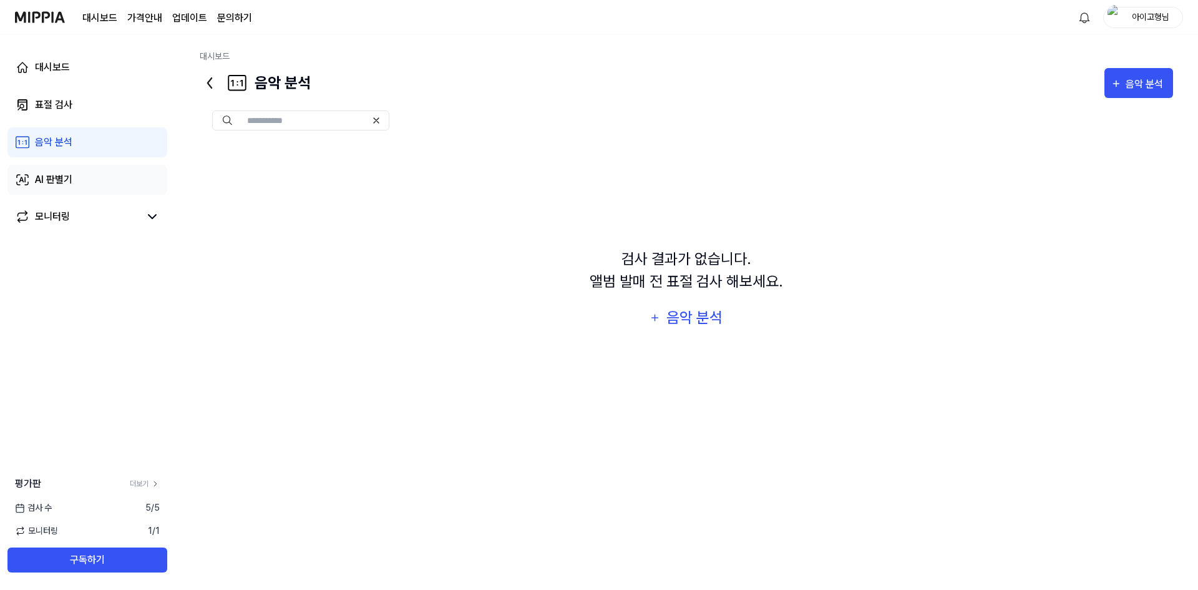
click at [78, 174] on link "AI 판별기" at bounding box center [87, 180] width 160 height 30
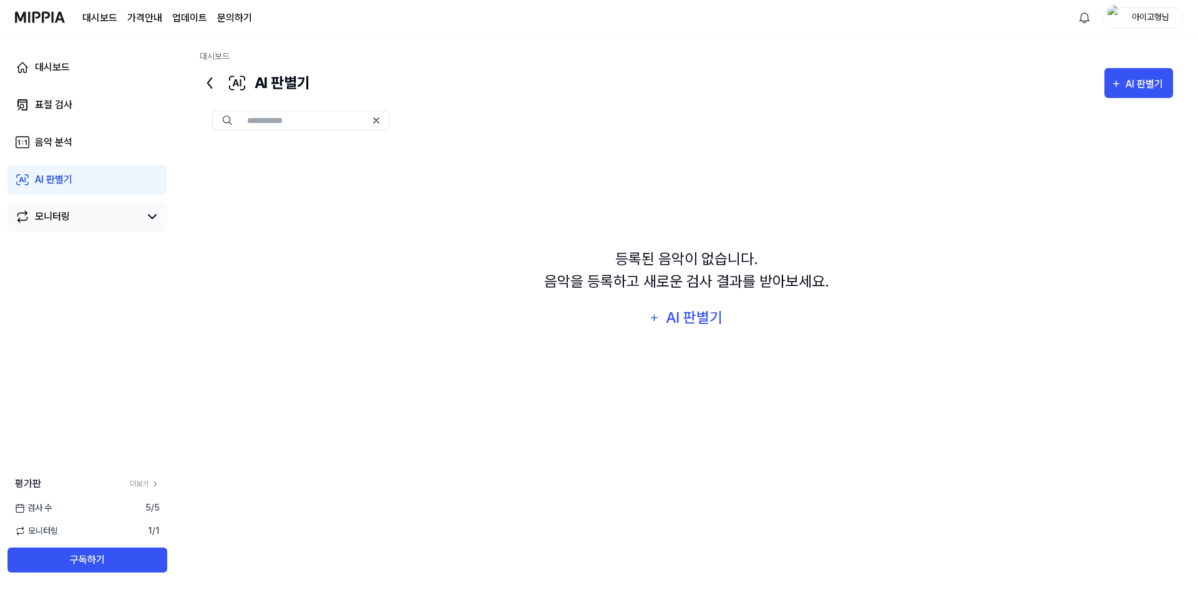
click at [84, 214] on link "모니터링" at bounding box center [77, 216] width 125 height 15
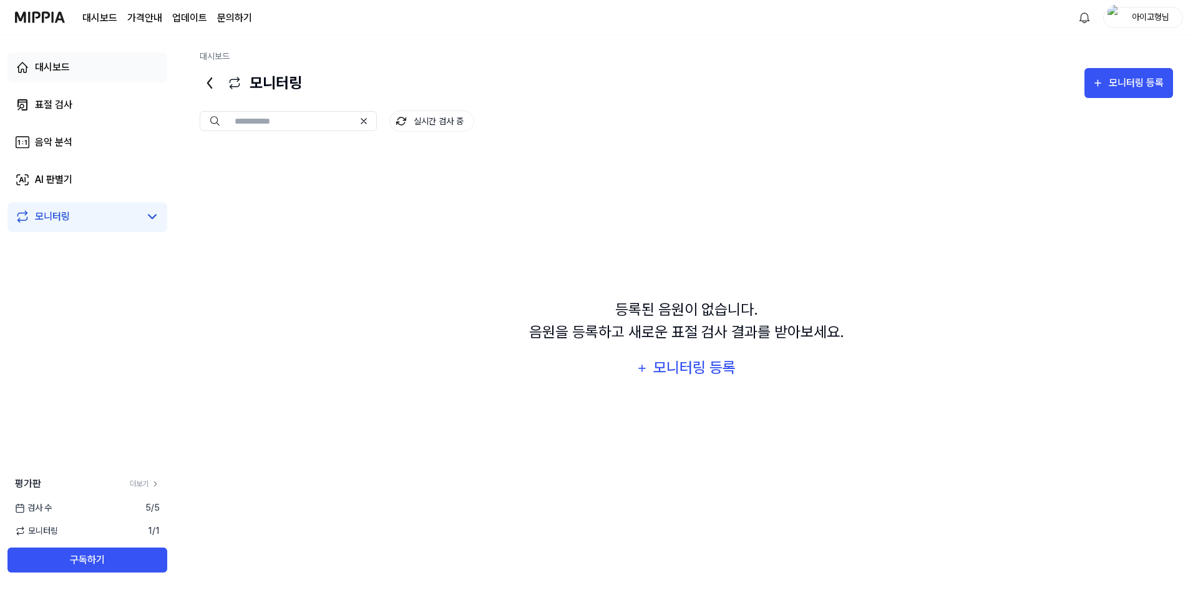
click at [71, 76] on link "대시보드" at bounding box center [87, 67] width 160 height 30
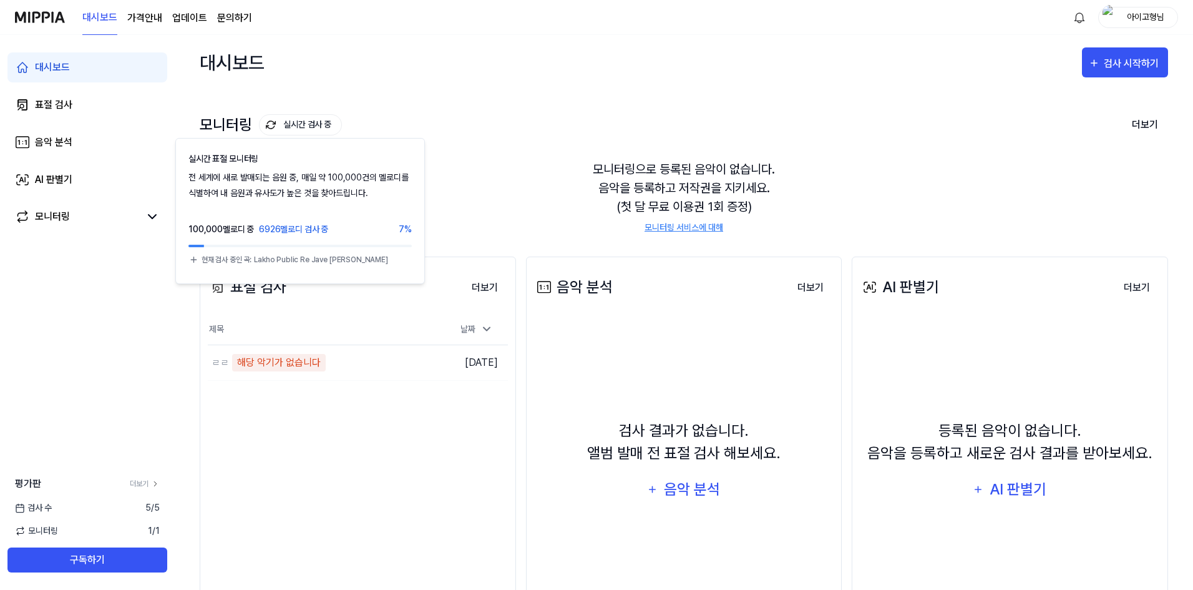
click at [305, 125] on button "실시간 검사 중" at bounding box center [300, 124] width 83 height 21
click at [308, 125] on button "실시간 검사 중" at bounding box center [300, 124] width 83 height 21
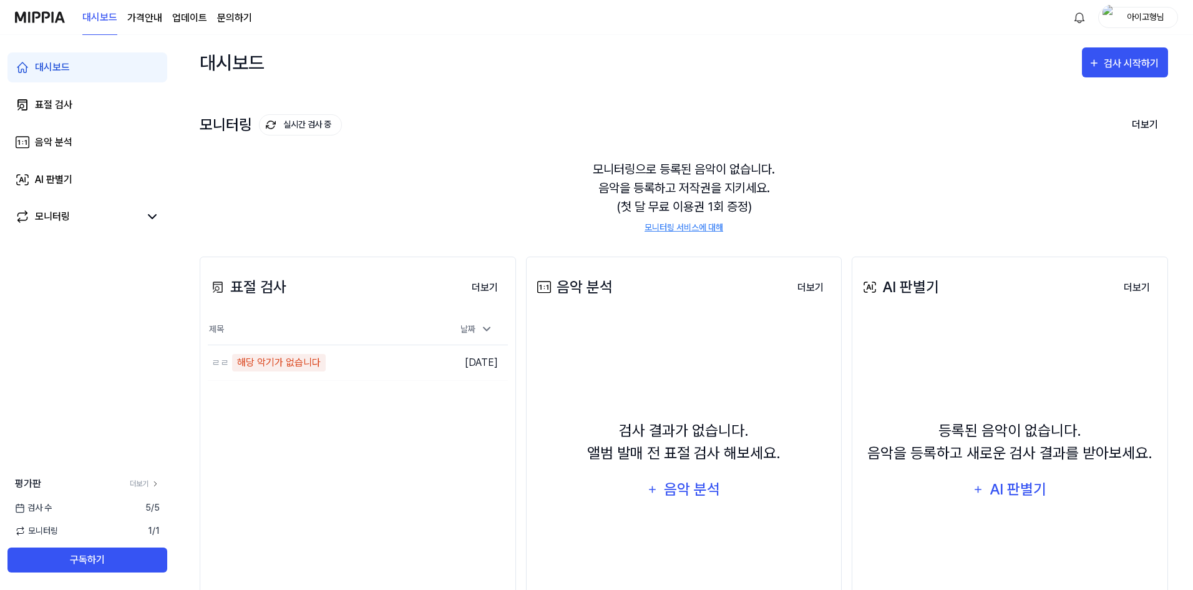
click at [308, 125] on button "실시간 검사 중" at bounding box center [300, 124] width 83 height 21
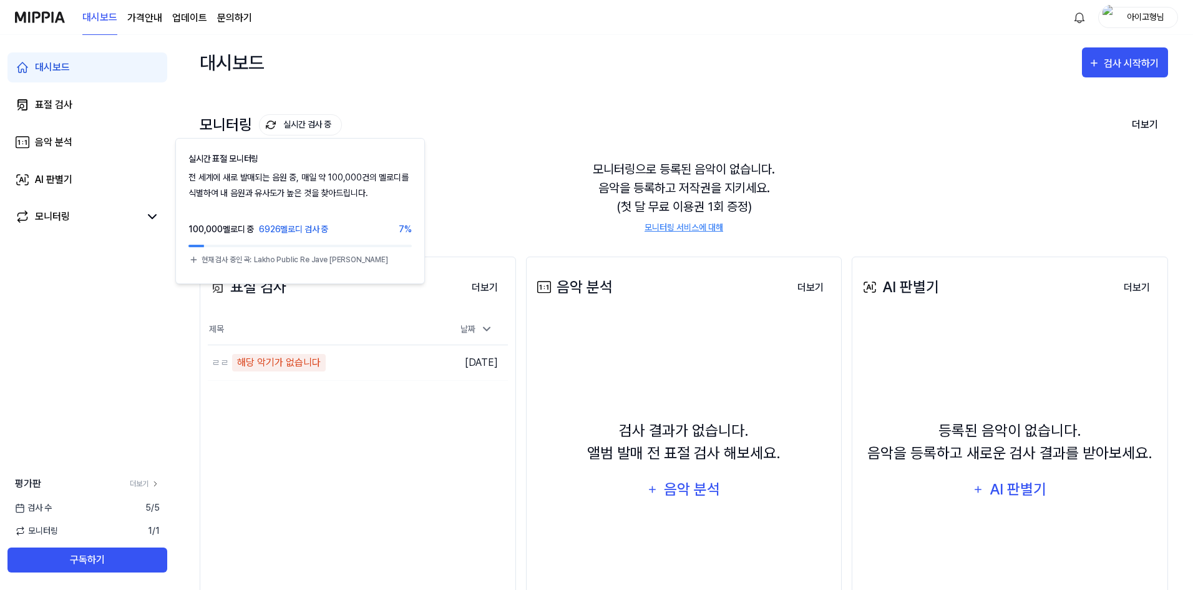
click at [308, 125] on button "실시간 검사 중" at bounding box center [300, 124] width 83 height 21
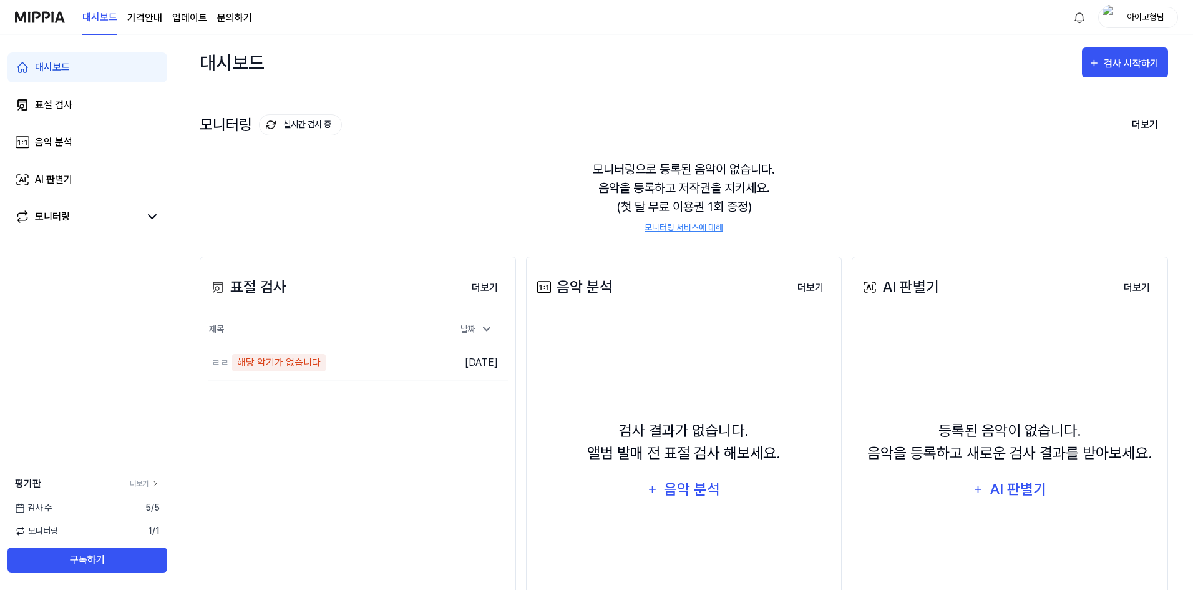
click at [446, 119] on div "모니터링 실시간 검사 중 더보기" at bounding box center [684, 125] width 968 height 20
